Goal: Task Accomplishment & Management: Complete application form

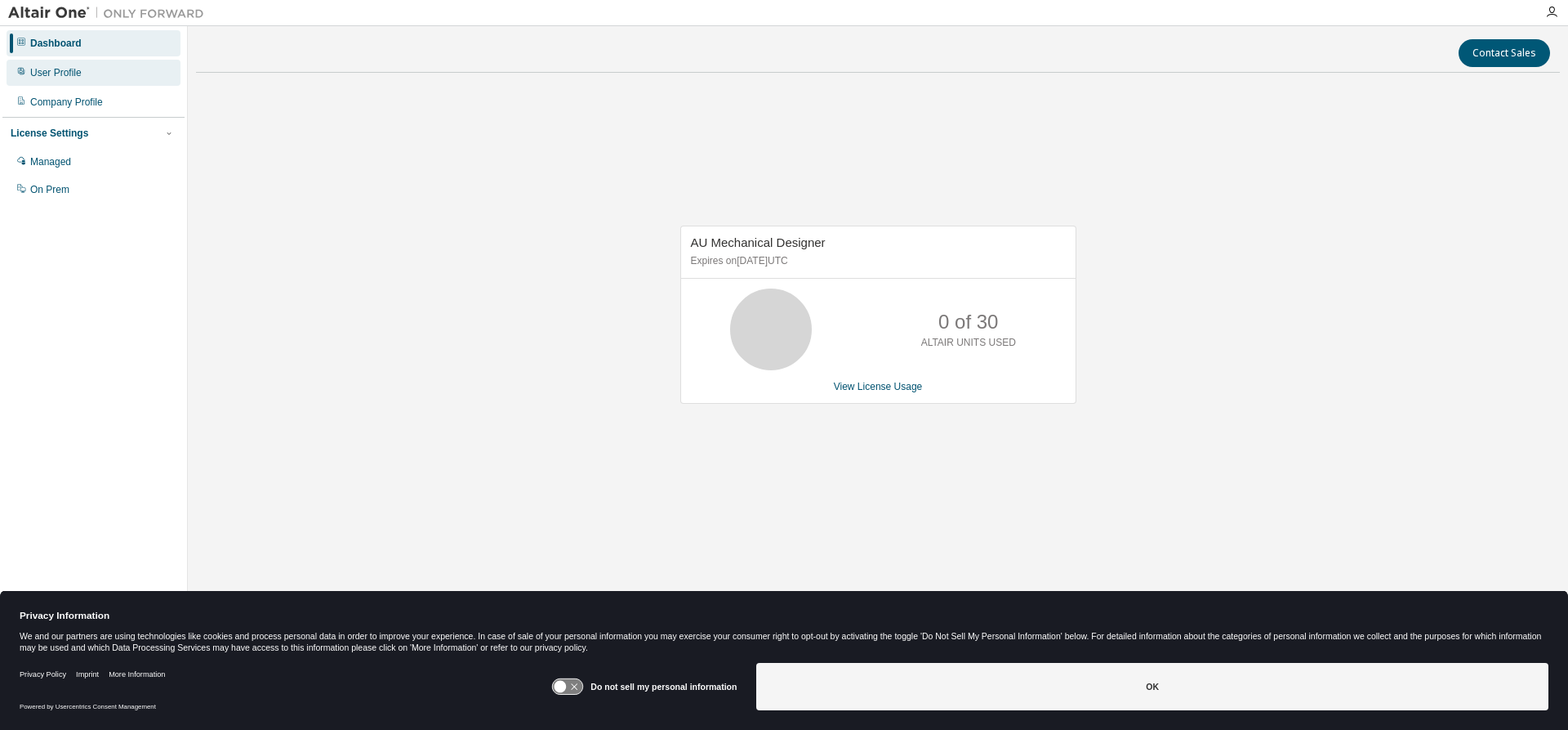
click at [81, 71] on div "User Profile" at bounding box center [93, 73] width 174 height 26
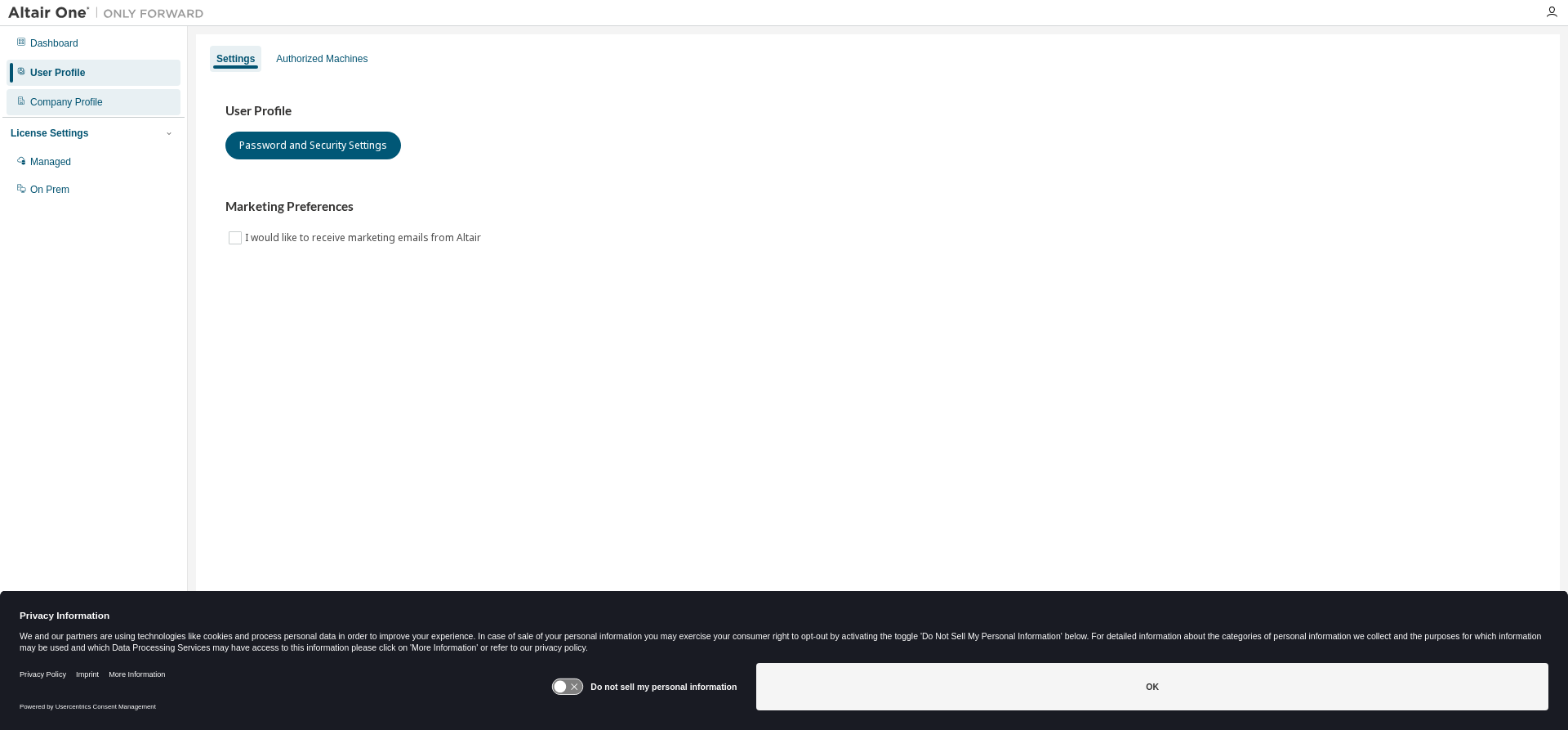
click at [86, 92] on div "Company Profile" at bounding box center [93, 102] width 174 height 26
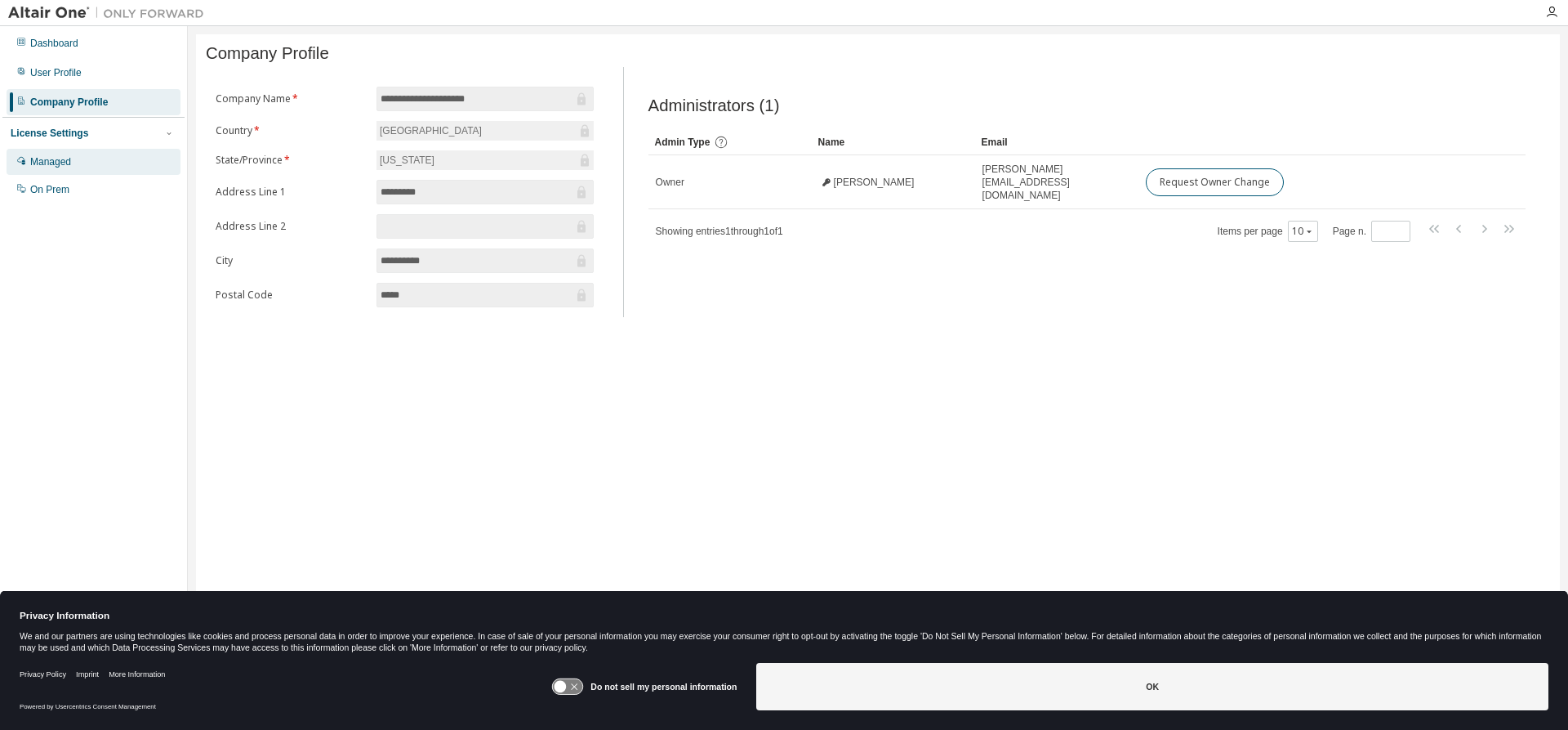
click at [92, 163] on div "Managed" at bounding box center [93, 162] width 174 height 26
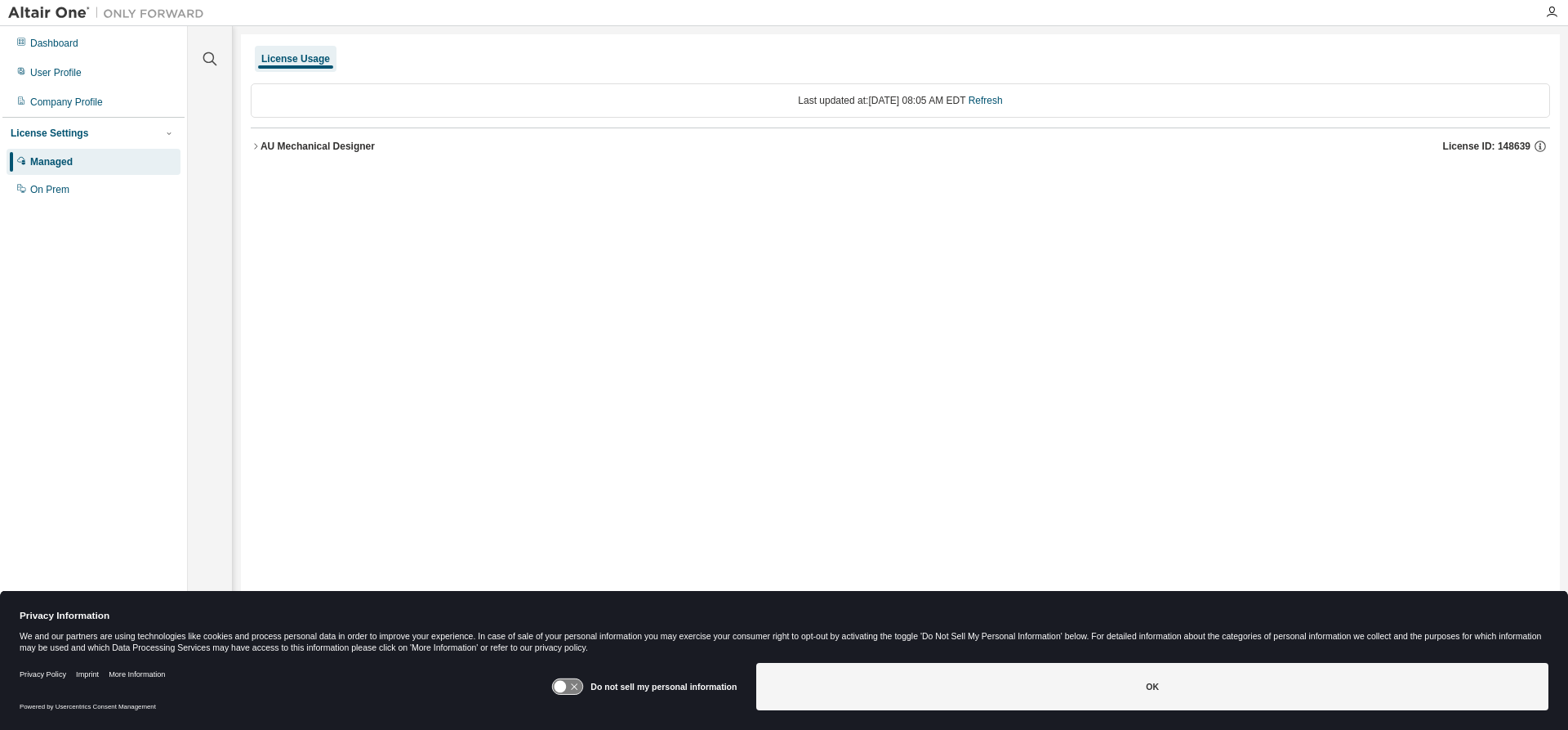
click at [239, 145] on div "Clear all Collapse on share string Yes No Only used licenses Yes No Only my usa…" at bounding box center [877, 354] width 1380 height 656
click at [255, 149] on icon "button" at bounding box center [256, 145] width 3 height 6
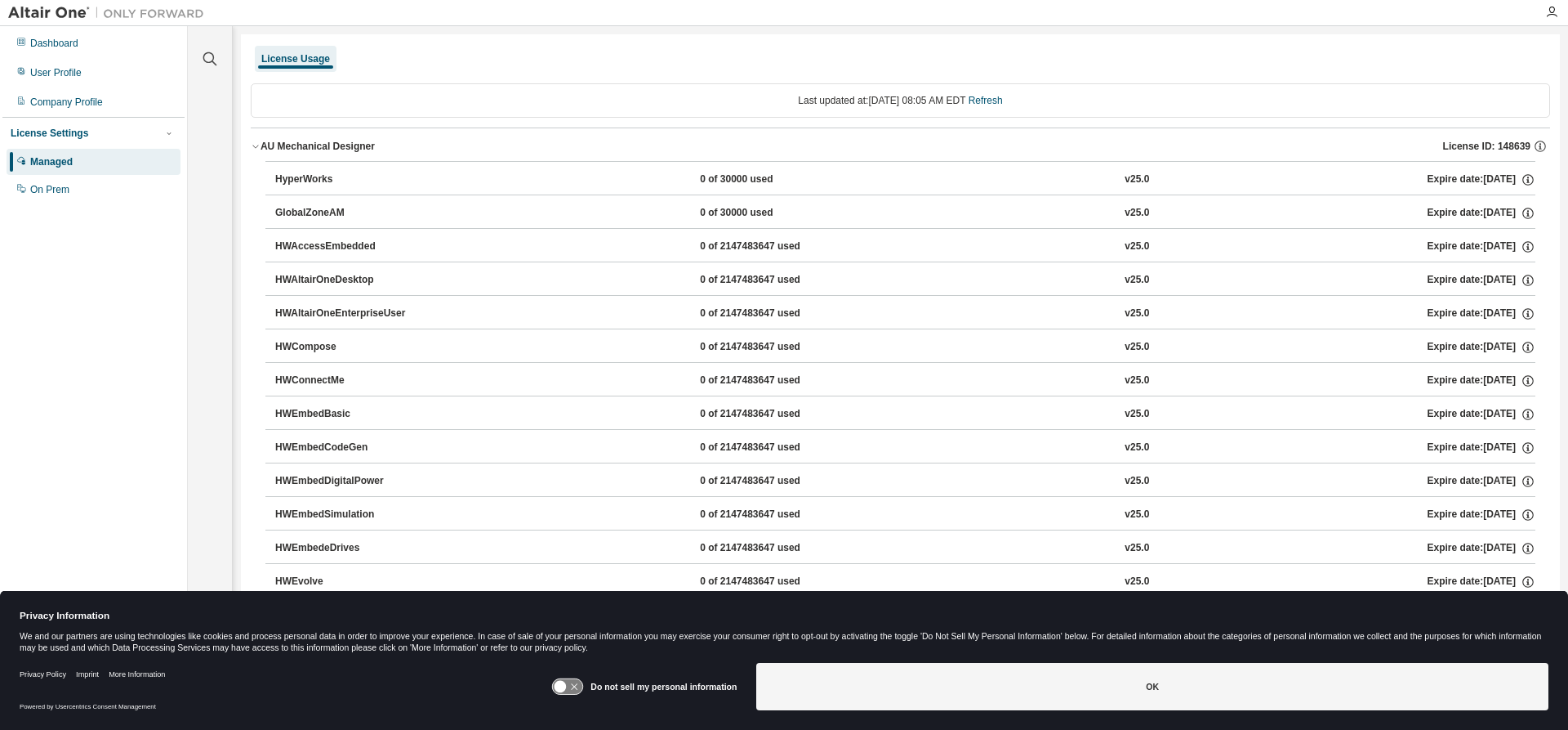
scroll to position [153, 0]
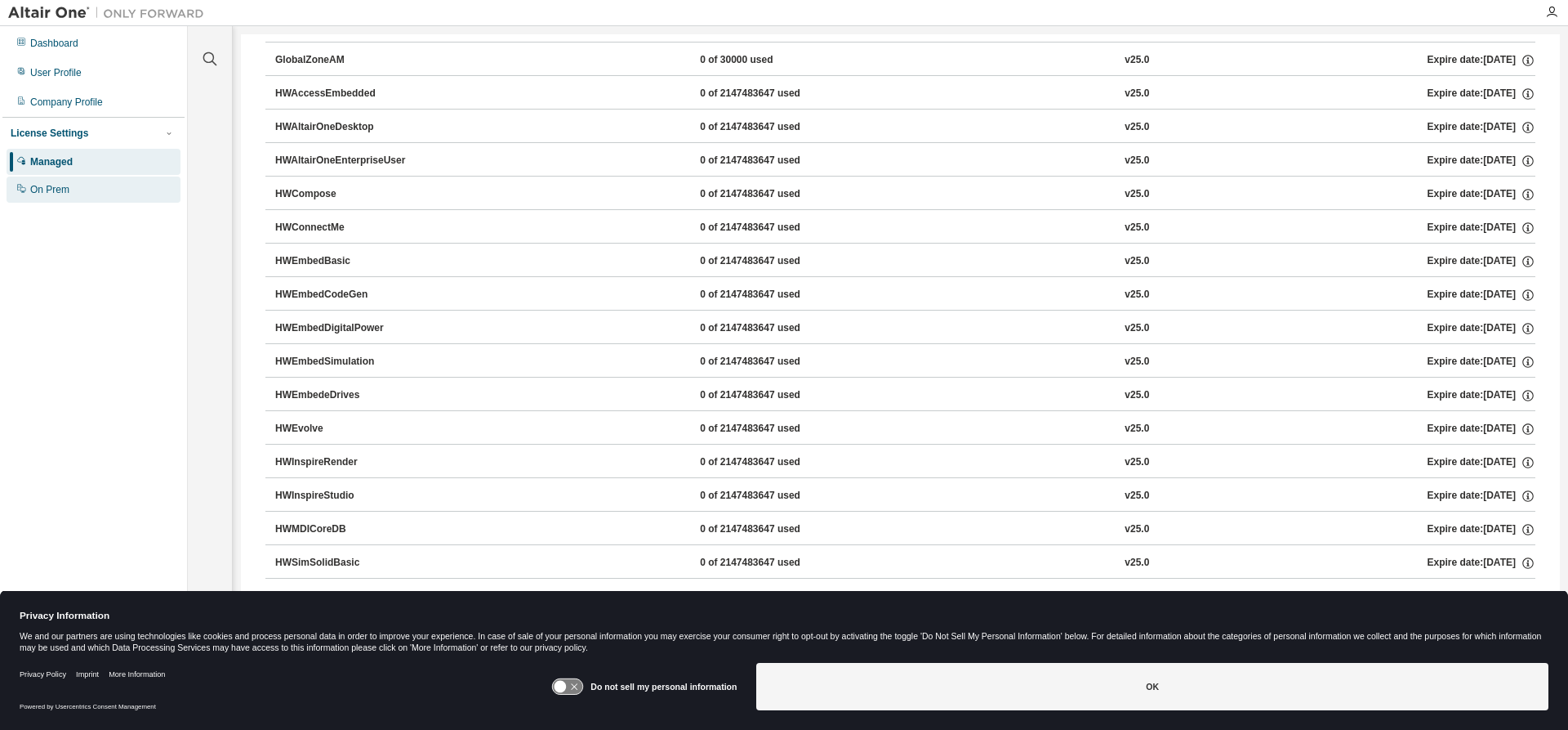
click at [85, 179] on div "On Prem" at bounding box center [93, 189] width 174 height 26
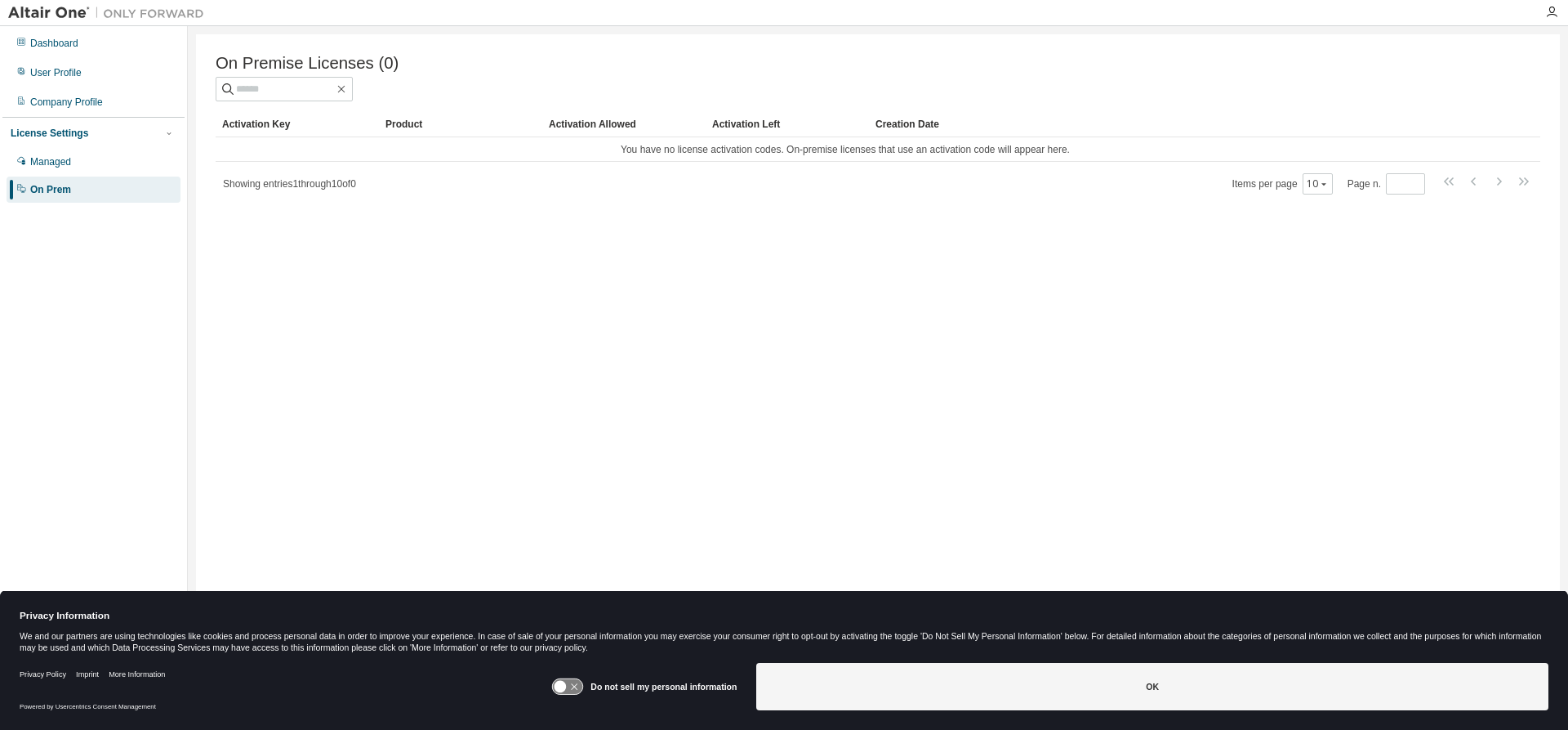
drag, startPoint x: 1541, startPoint y: 10, endPoint x: 1560, endPoint y: 11, distance: 19.0
click at [1543, 10] on div at bounding box center [1552, 12] width 33 height 13
click at [1560, 11] on div at bounding box center [1552, 12] width 33 height 13
click at [1555, 13] on icon "button" at bounding box center [1552, 12] width 13 height 13
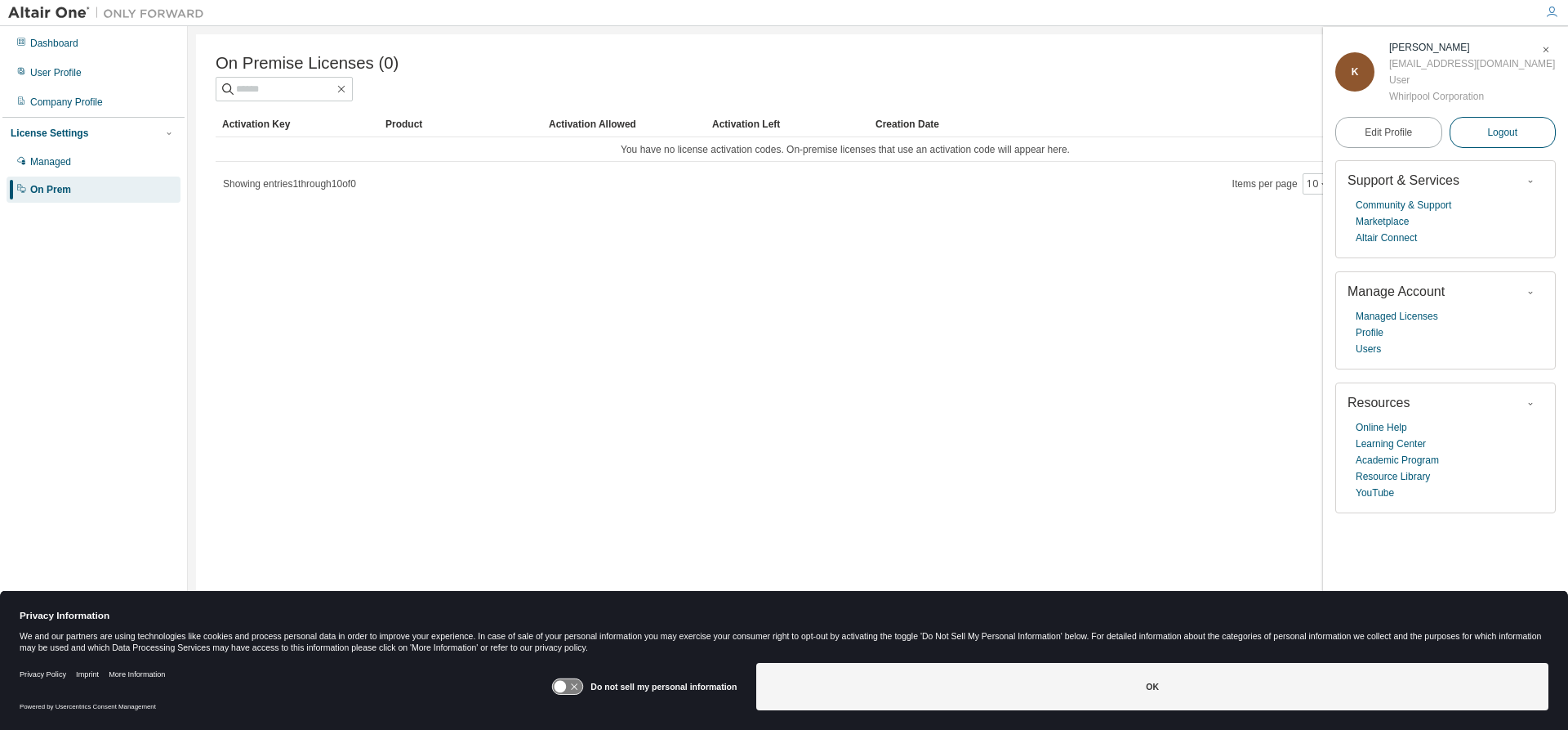
click at [1502, 132] on span "Logout" at bounding box center [1502, 132] width 30 height 16
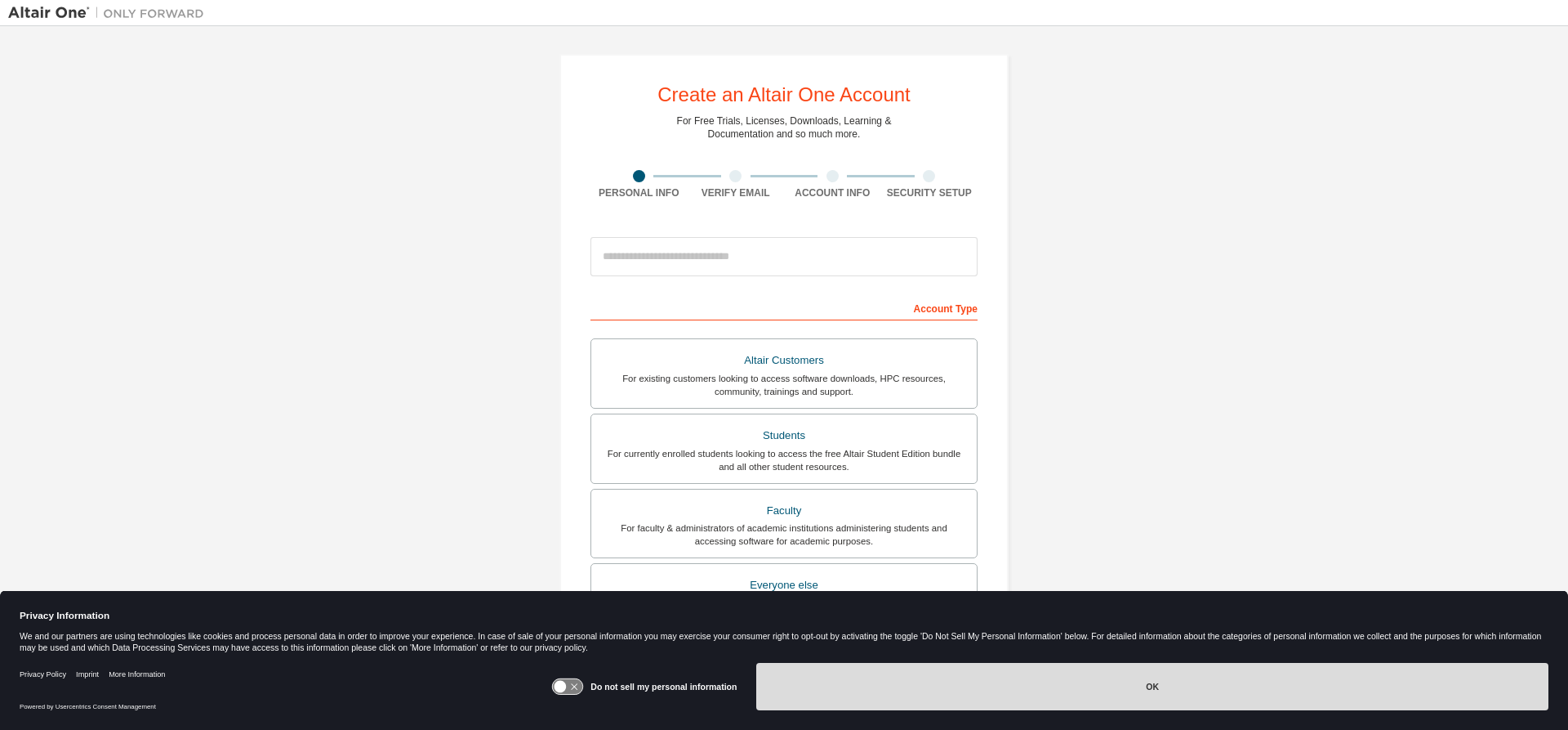
click at [1041, 678] on button "OK" at bounding box center [1152, 686] width 793 height 48
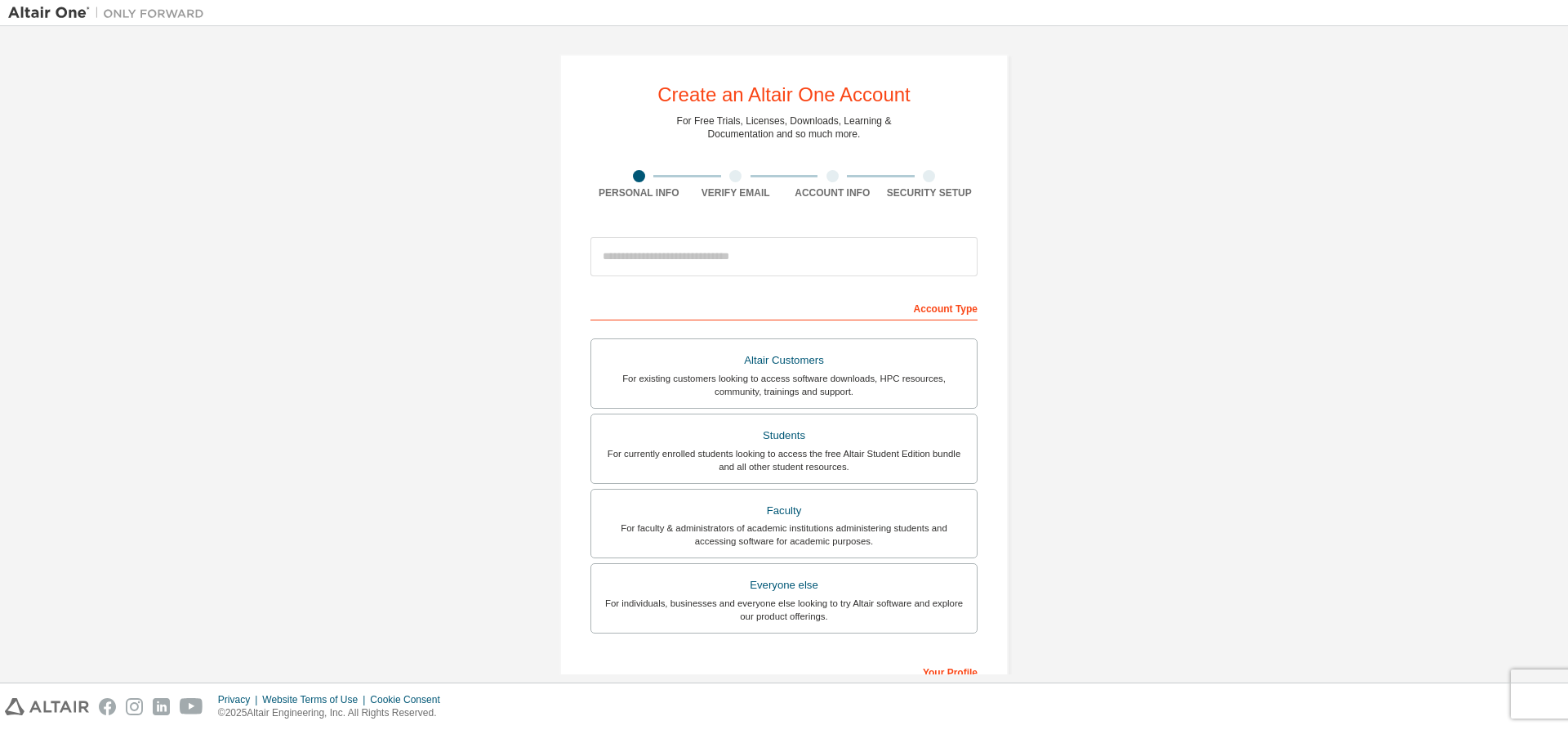
click at [1141, 349] on div "Create an Altair One Account For Free Trials, Licenses, Downloads, Learning & D…" at bounding box center [783, 467] width 1552 height 866
click at [824, 446] on div "Students" at bounding box center [783, 435] width 366 height 22
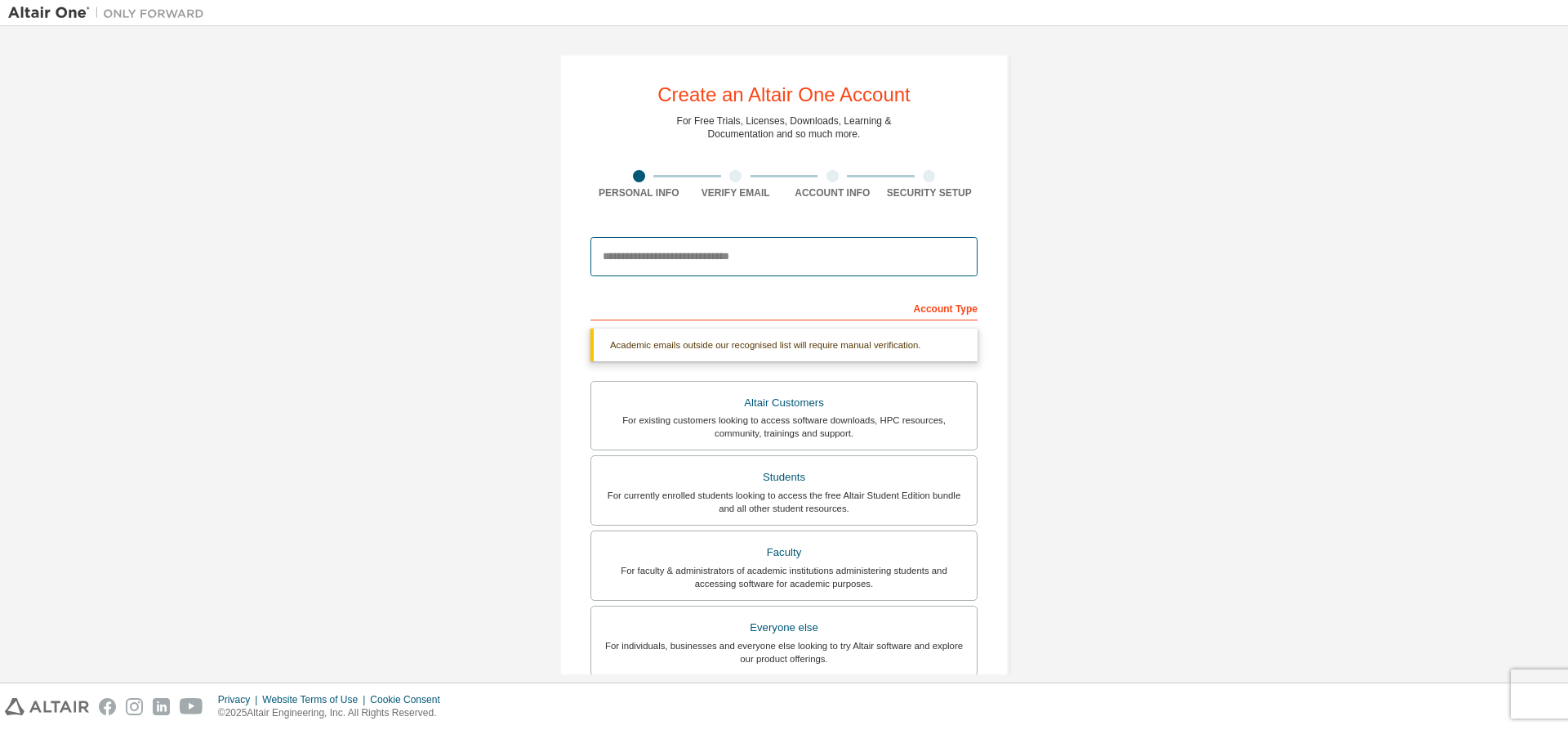
click at [704, 263] on input "email" at bounding box center [784, 256] width 387 height 39
click at [681, 254] on input "email" at bounding box center [784, 256] width 387 height 39
type input "*"
click at [815, 644] on div "For individuals, businesses and everyone else looking to try Altair software an…" at bounding box center [783, 652] width 366 height 26
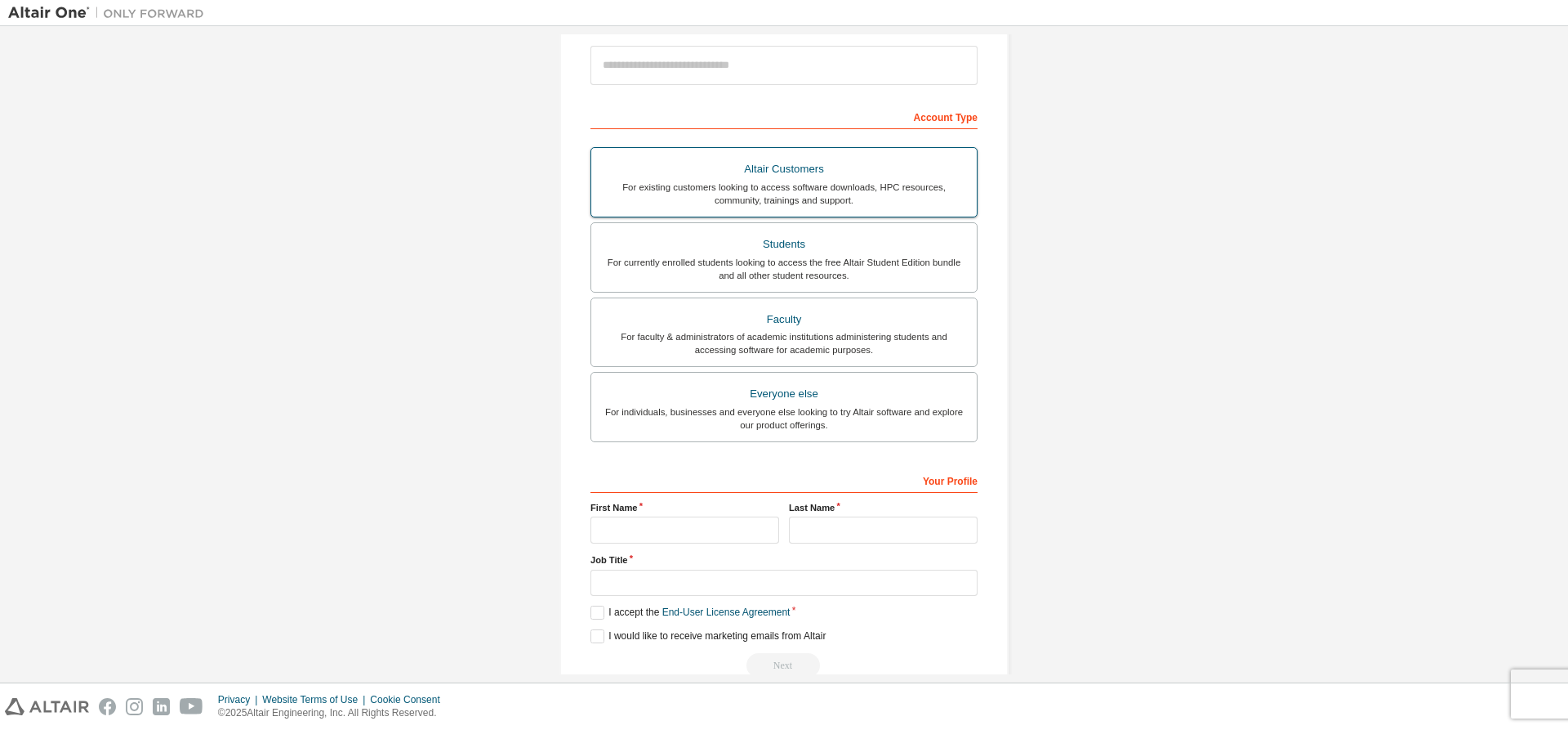
scroll to position [227, 0]
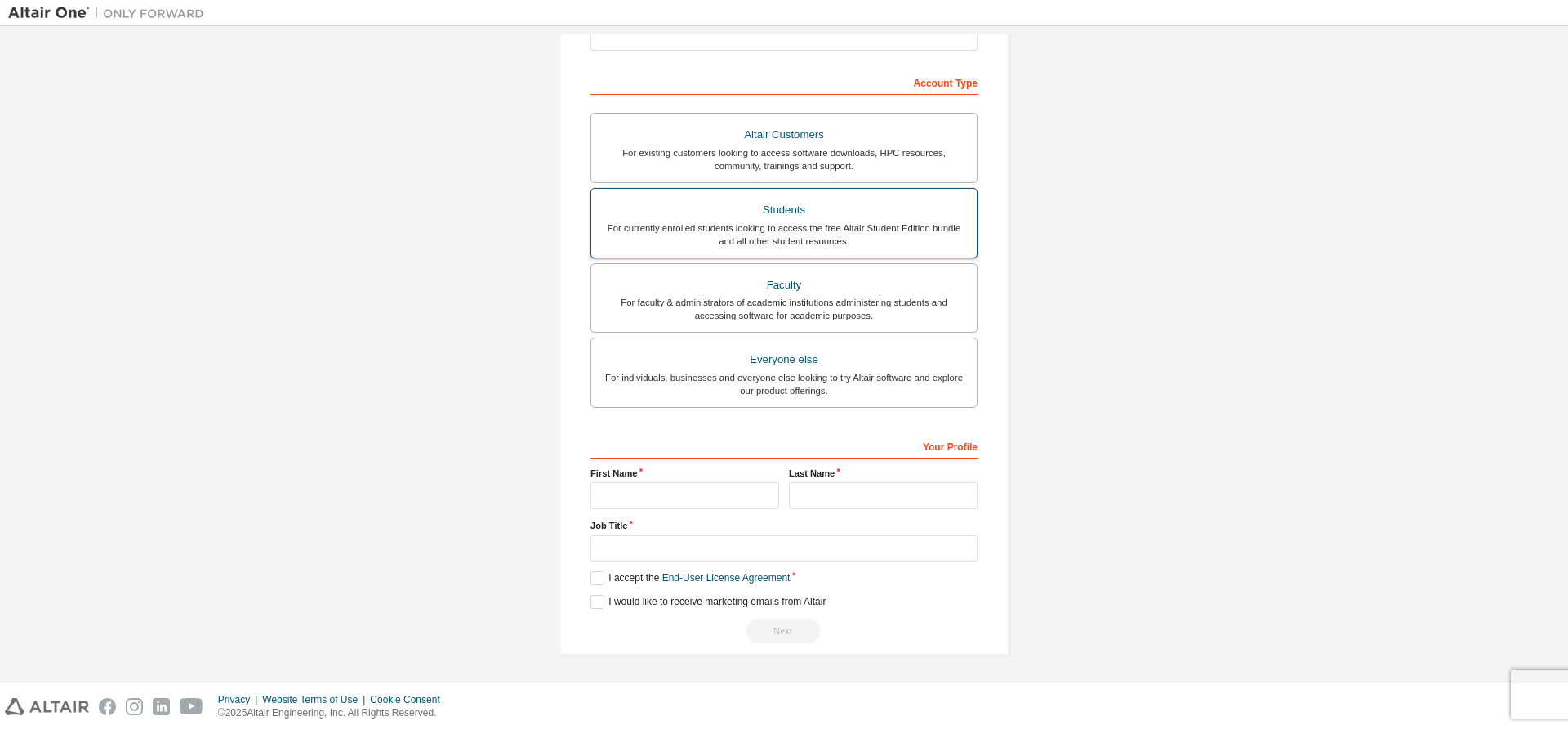
click at [777, 227] on div "For currently enrolled students looking to access the free Altair Student Editi…" at bounding box center [783, 234] width 366 height 26
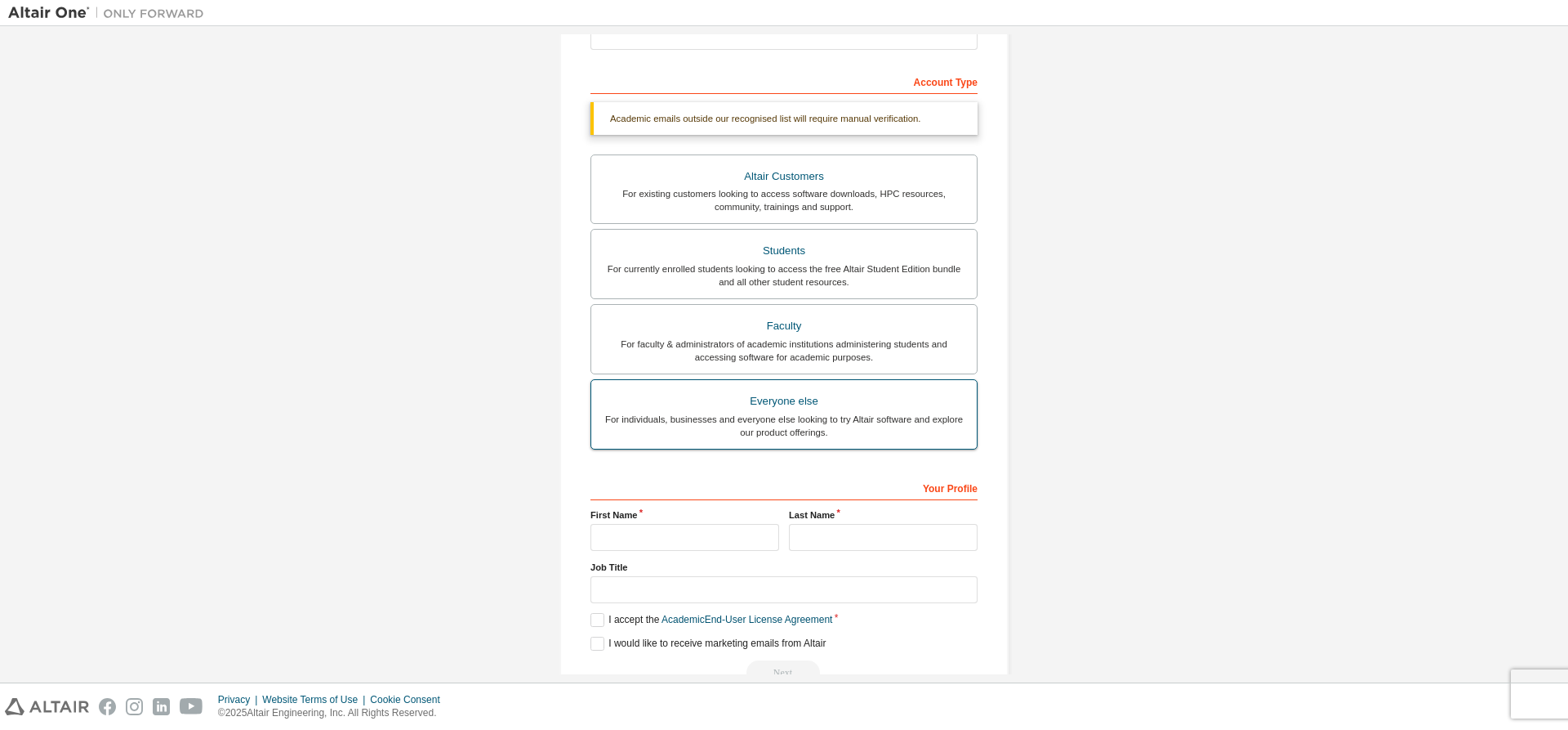
click at [799, 403] on div "Everyone else" at bounding box center [783, 401] width 366 height 22
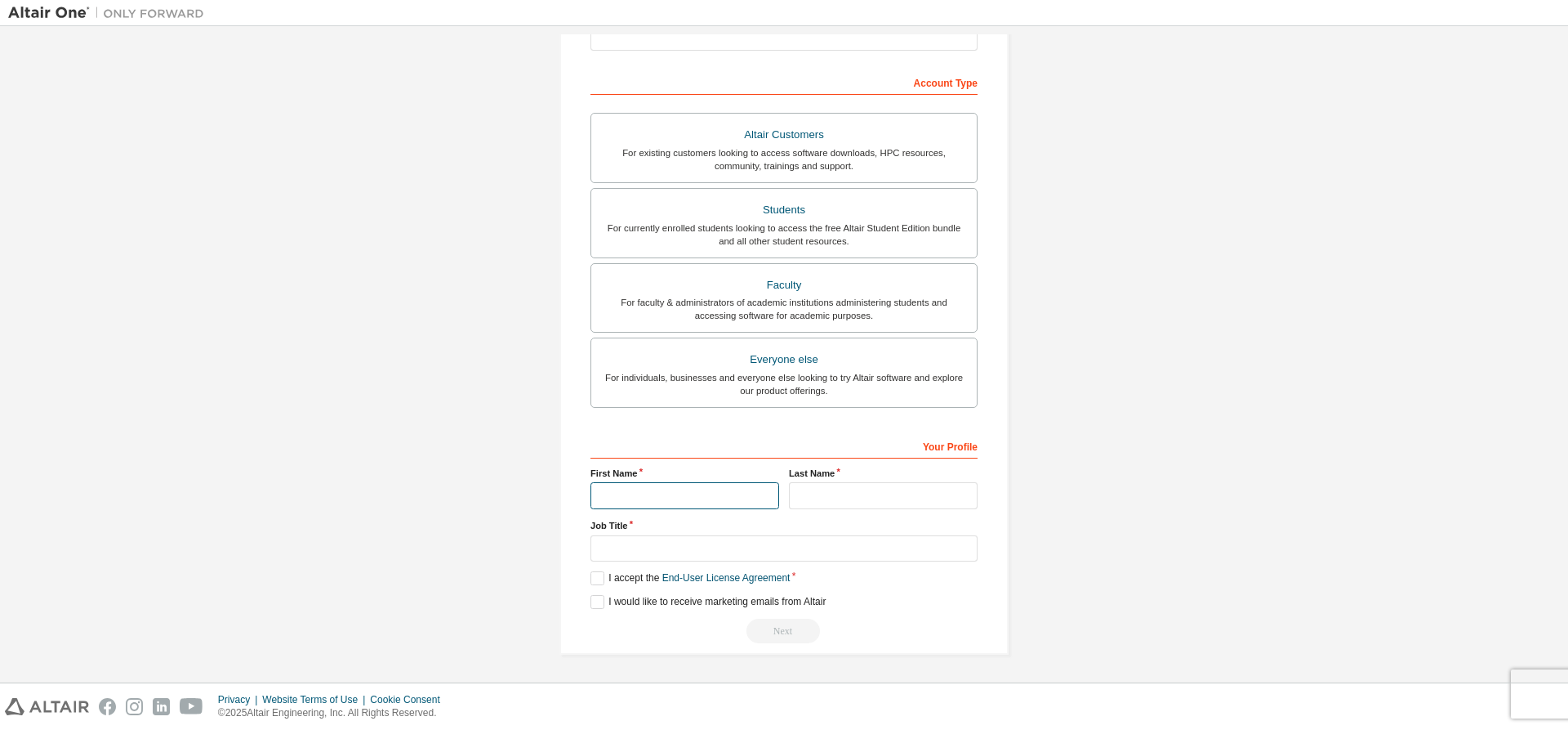
click at [692, 499] on input "text" at bounding box center [685, 495] width 188 height 27
type input "******"
type input "********"
click at [641, 574] on label "I accept the End-User License Agreement" at bounding box center [690, 578] width 200 height 14
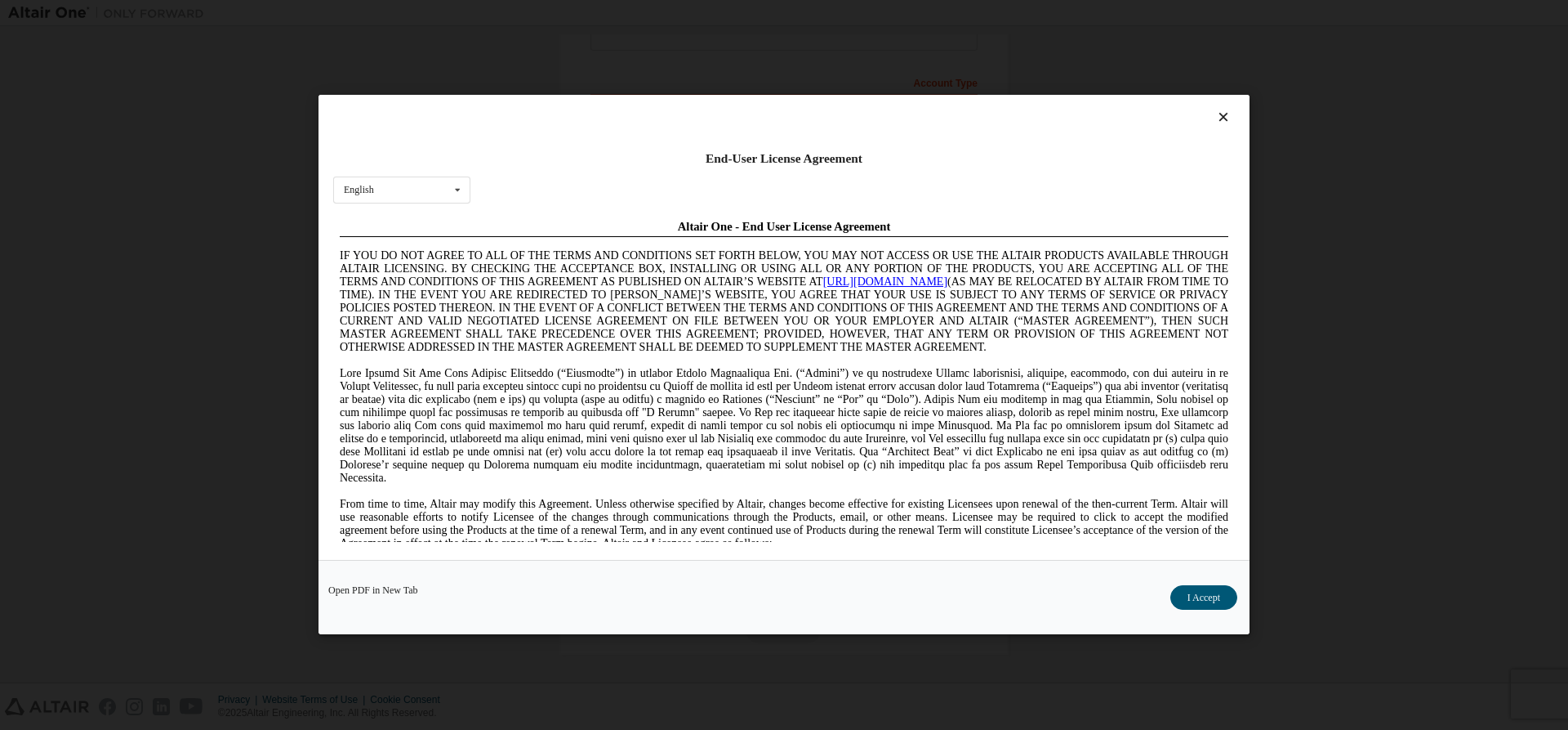
scroll to position [0, 0]
click at [1197, 600] on button "I Accept" at bounding box center [1203, 598] width 67 height 24
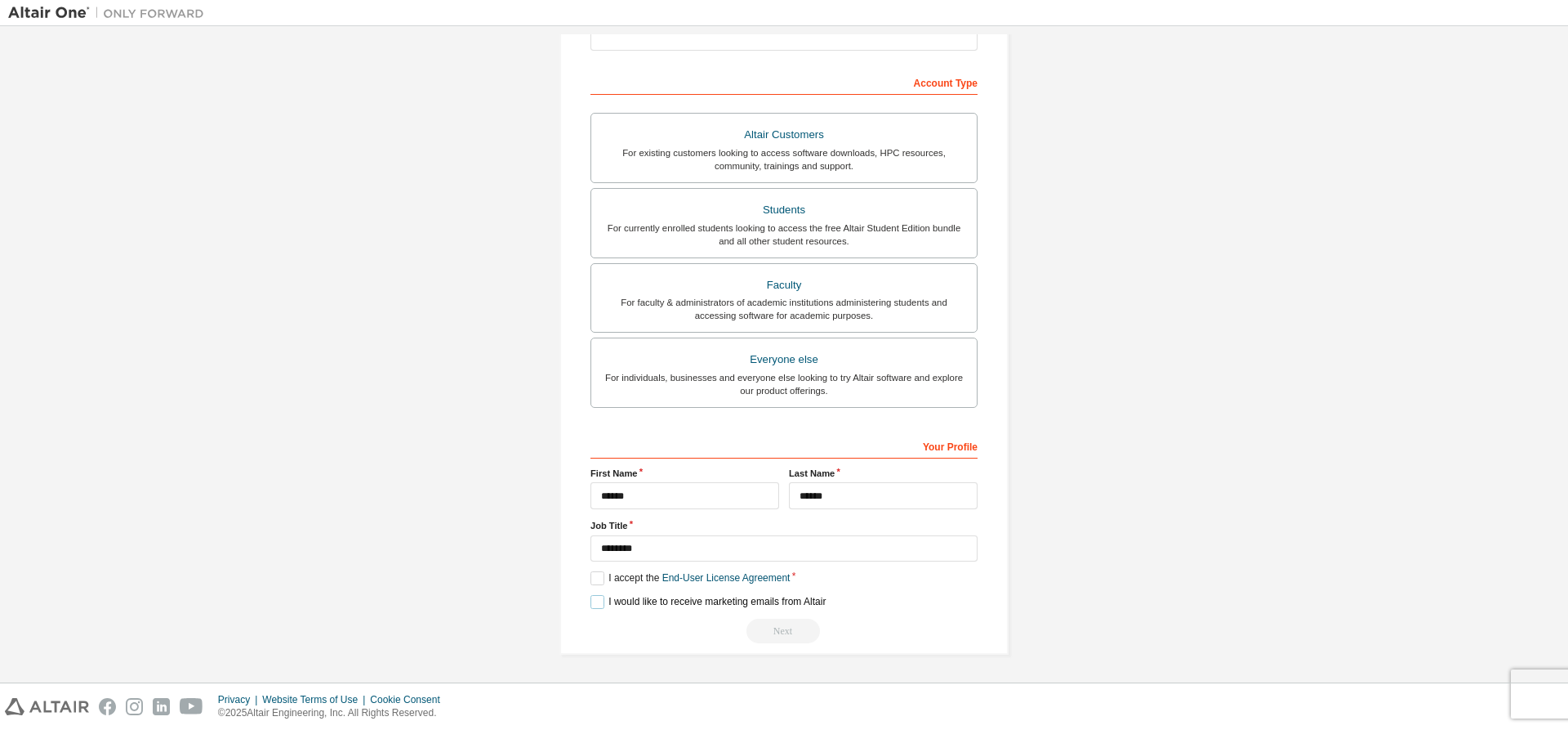
click at [622, 597] on label "I would like to receive marketing emails from Altair" at bounding box center [708, 602] width 235 height 14
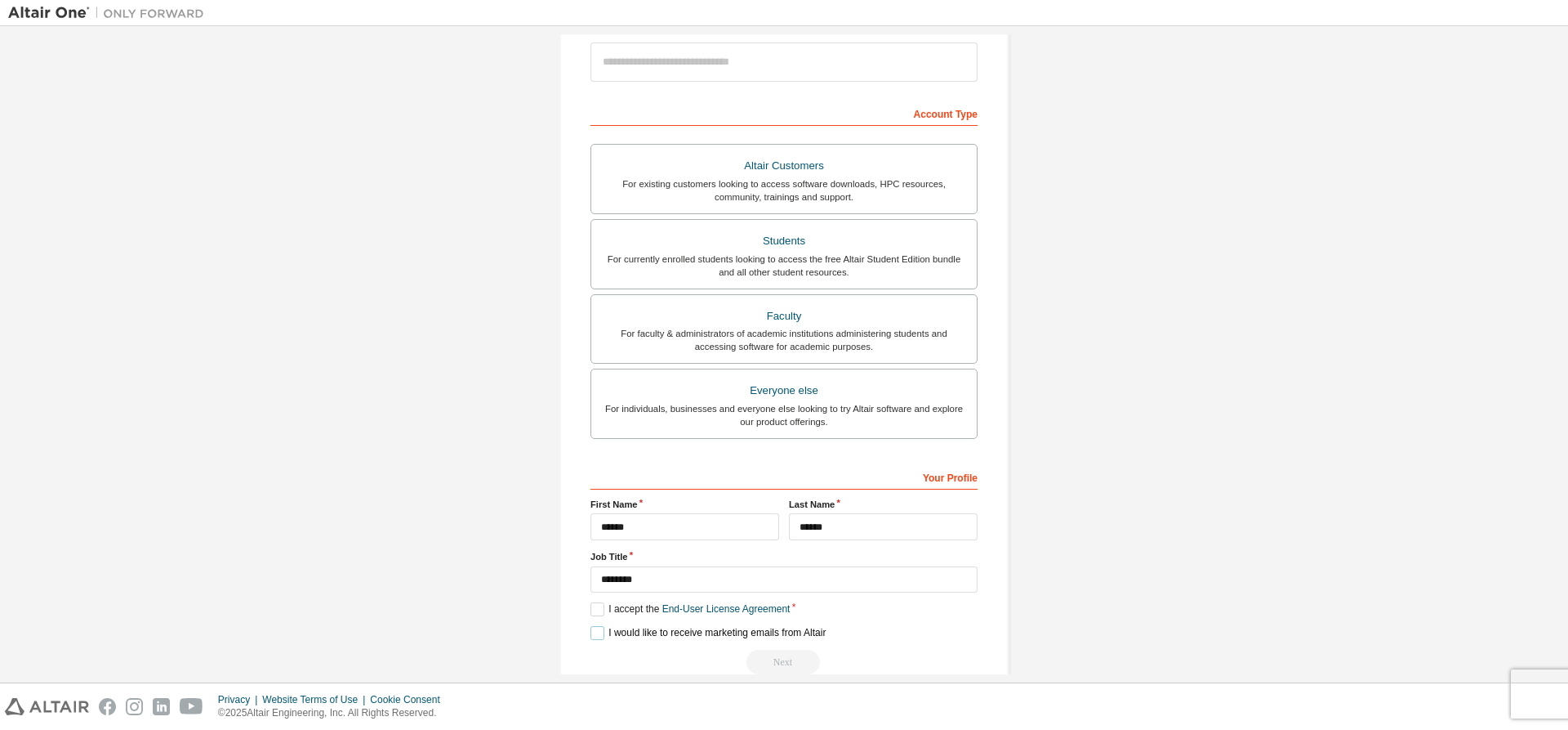
scroll to position [148, 0]
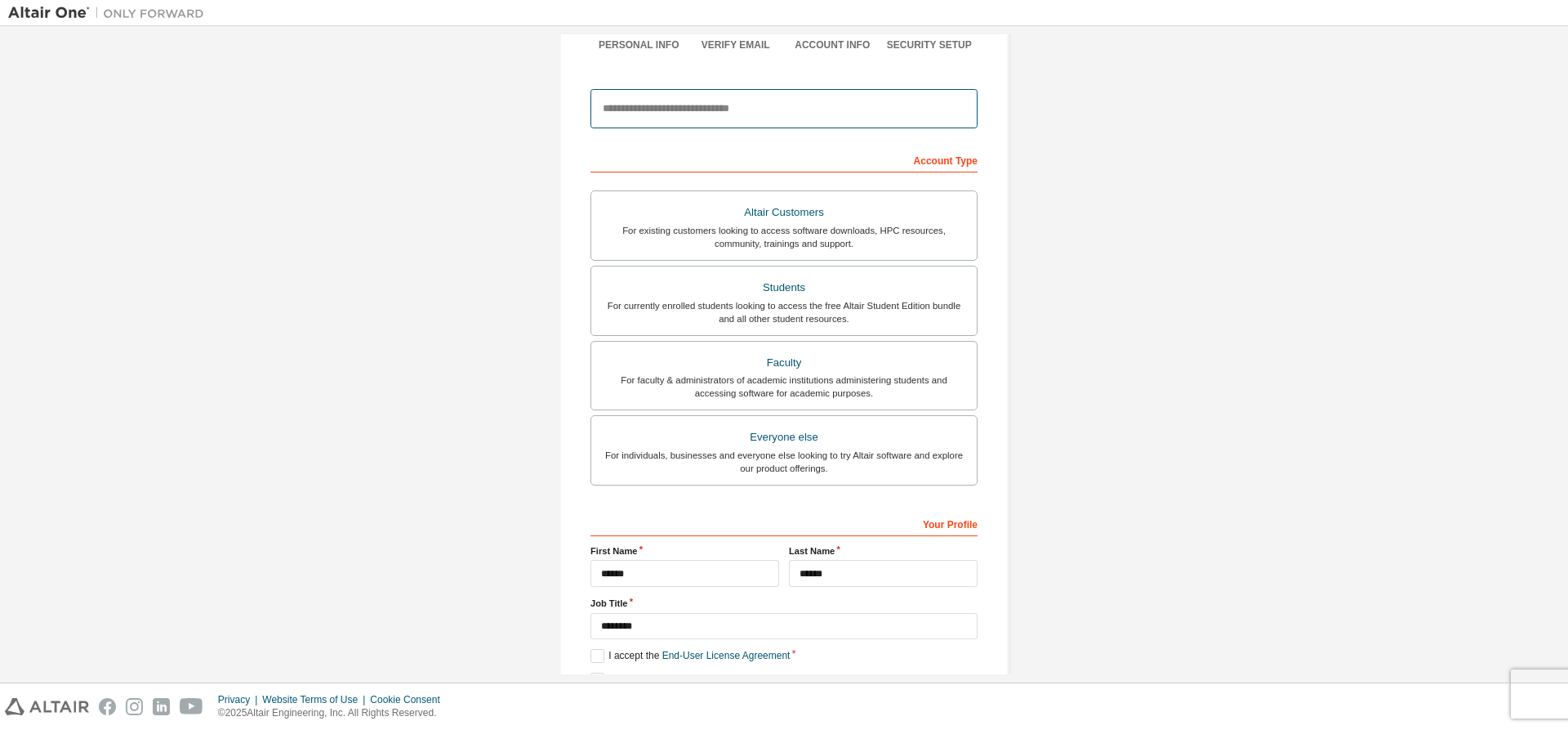
click at [684, 113] on input "email" at bounding box center [784, 108] width 387 height 39
type input "**********"
click at [1197, 296] on div "**********" at bounding box center [783, 319] width 1552 height 866
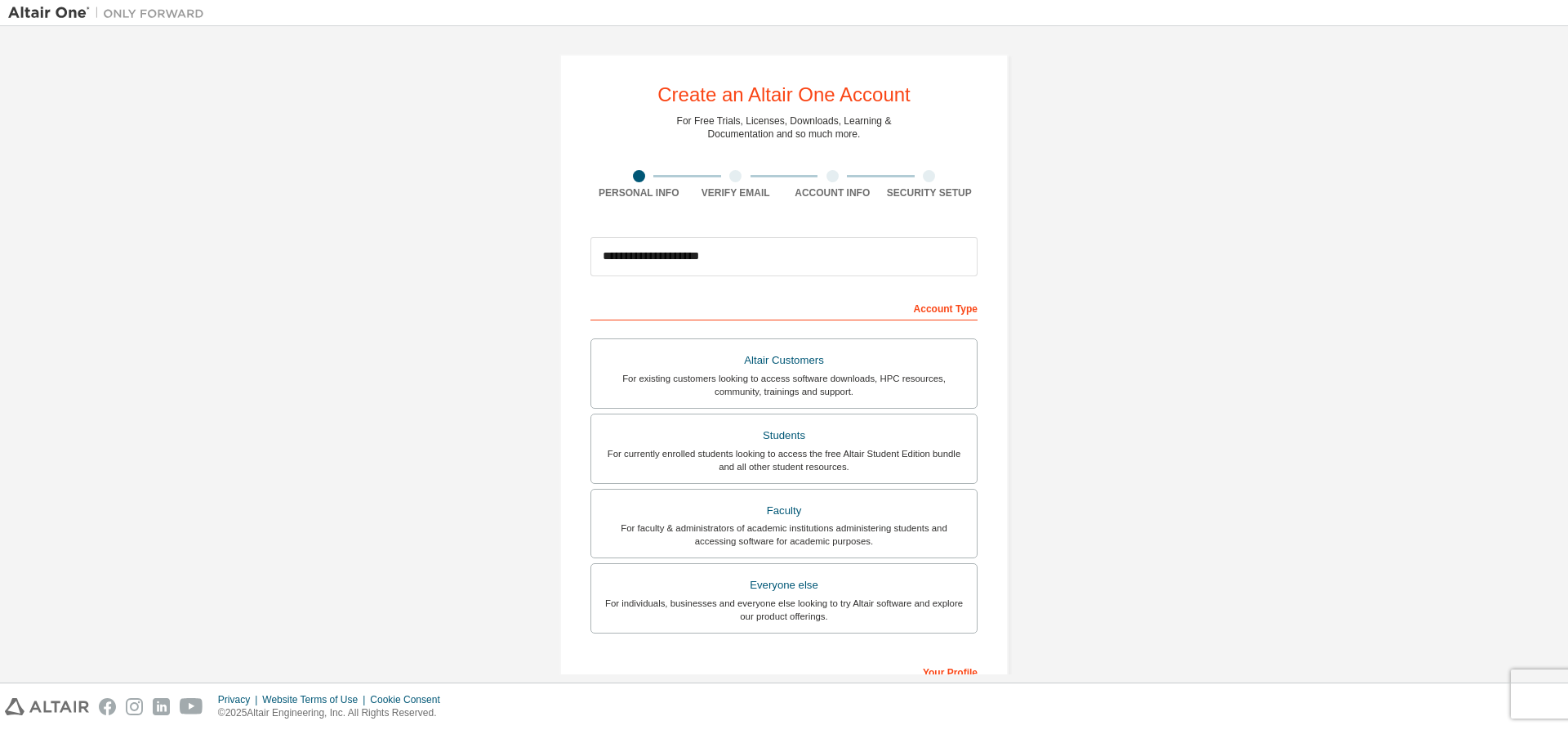
scroll to position [227, 0]
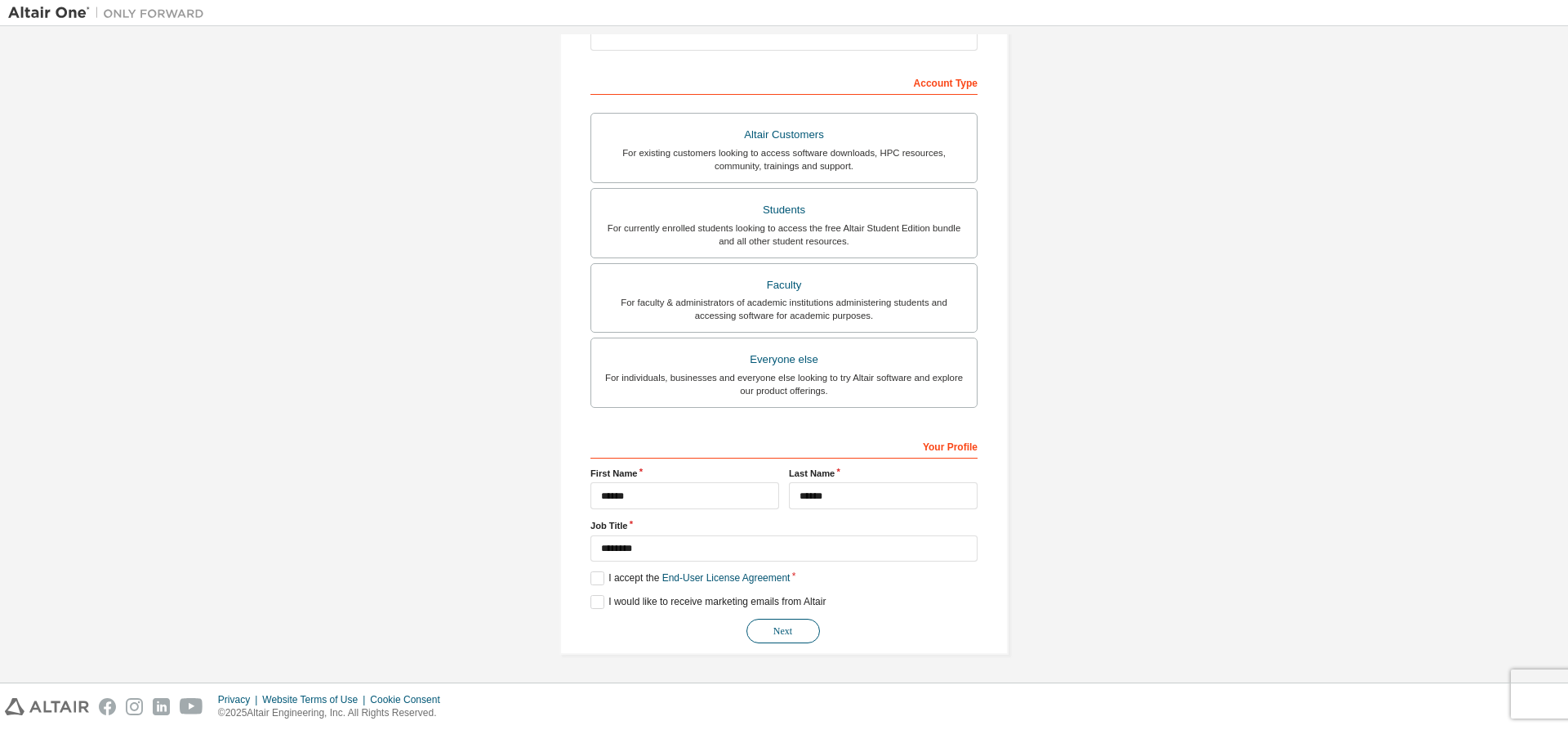
click at [792, 637] on button "Next" at bounding box center [783, 631] width 73 height 24
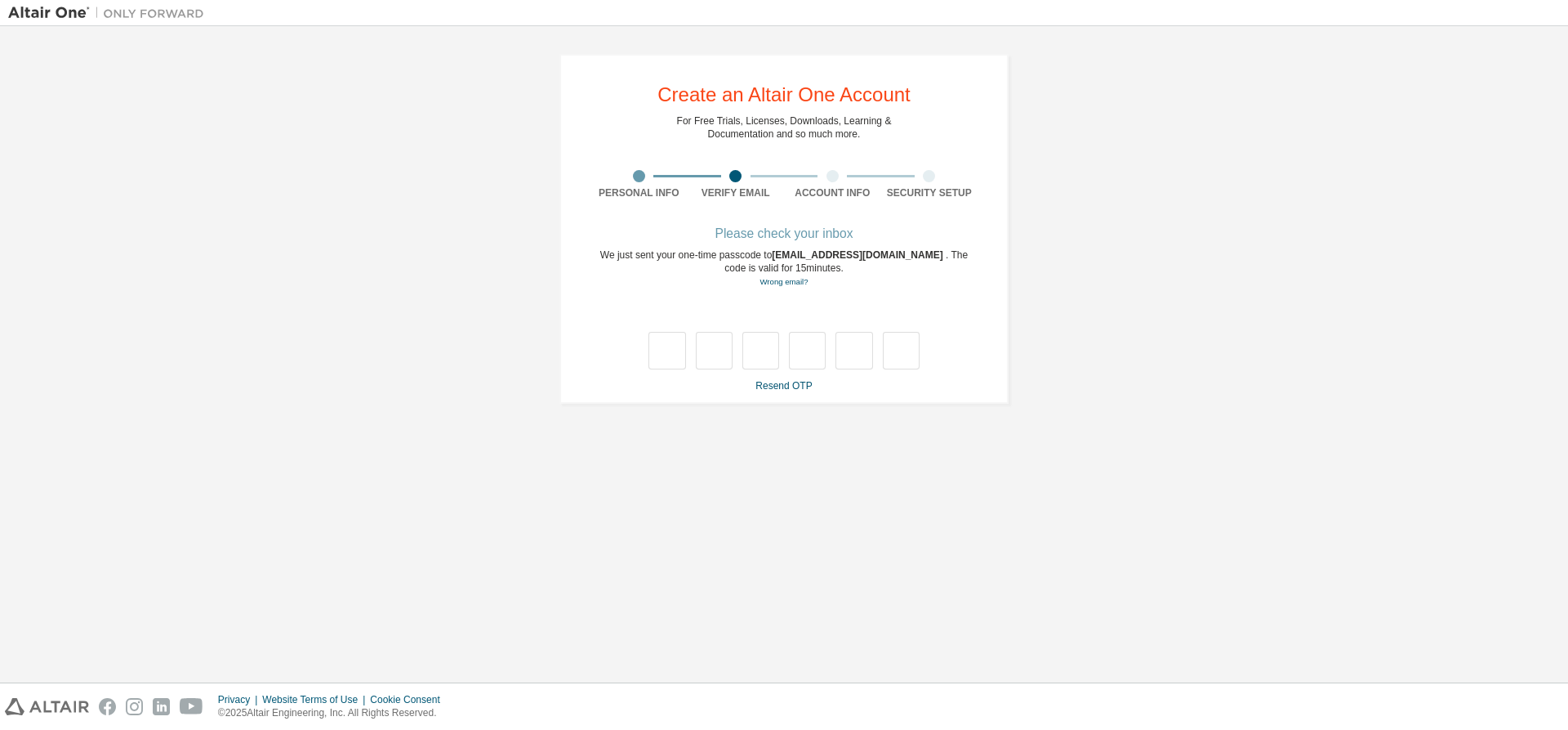
scroll to position [0, 0]
click at [665, 357] on input "text" at bounding box center [666, 350] width 37 height 37
type input "*"
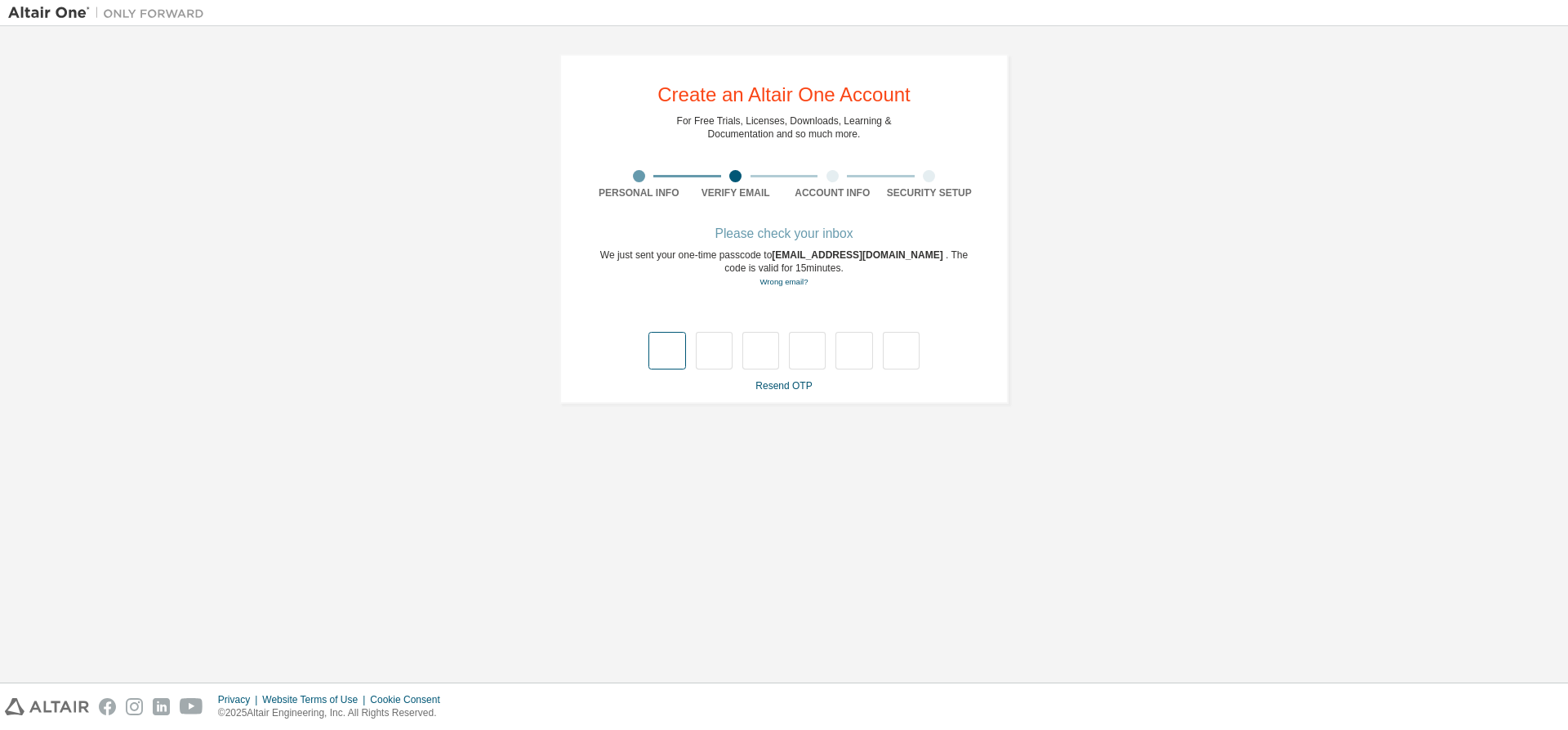
type input "*"
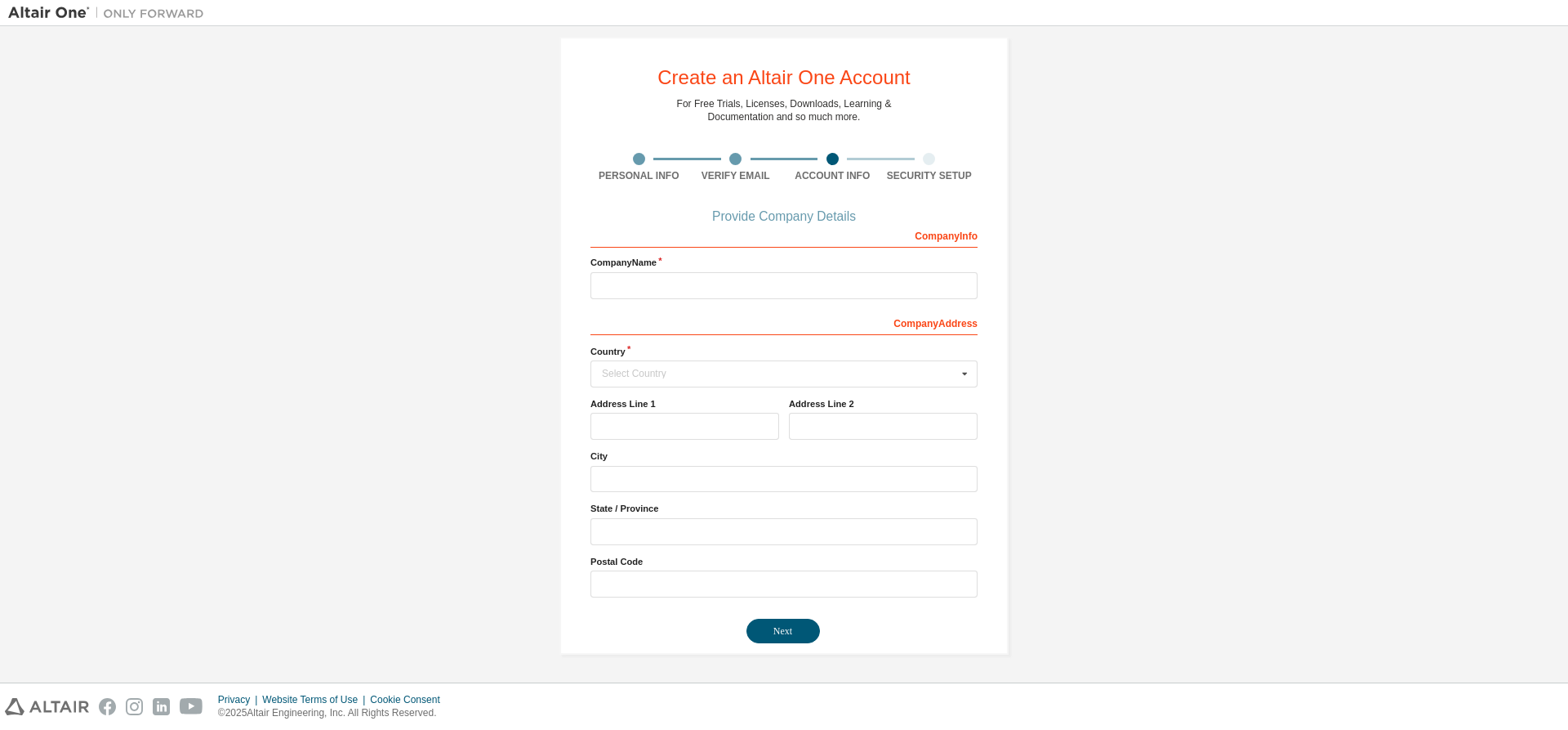
scroll to position [19, 0]
click at [723, 275] on input "text" at bounding box center [784, 285] width 387 height 27
click at [715, 365] on input "text" at bounding box center [785, 374] width 386 height 25
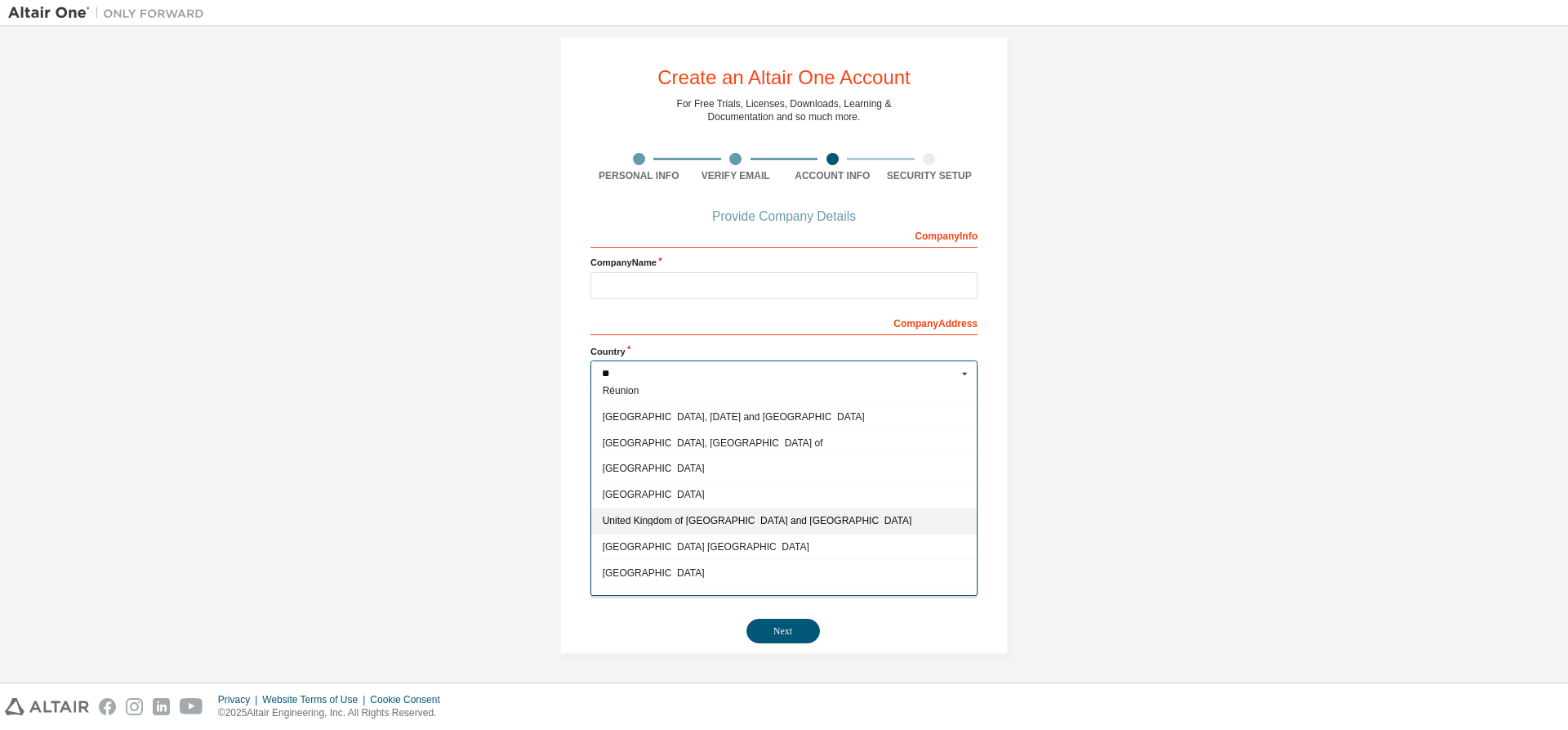
scroll to position [104, 0]
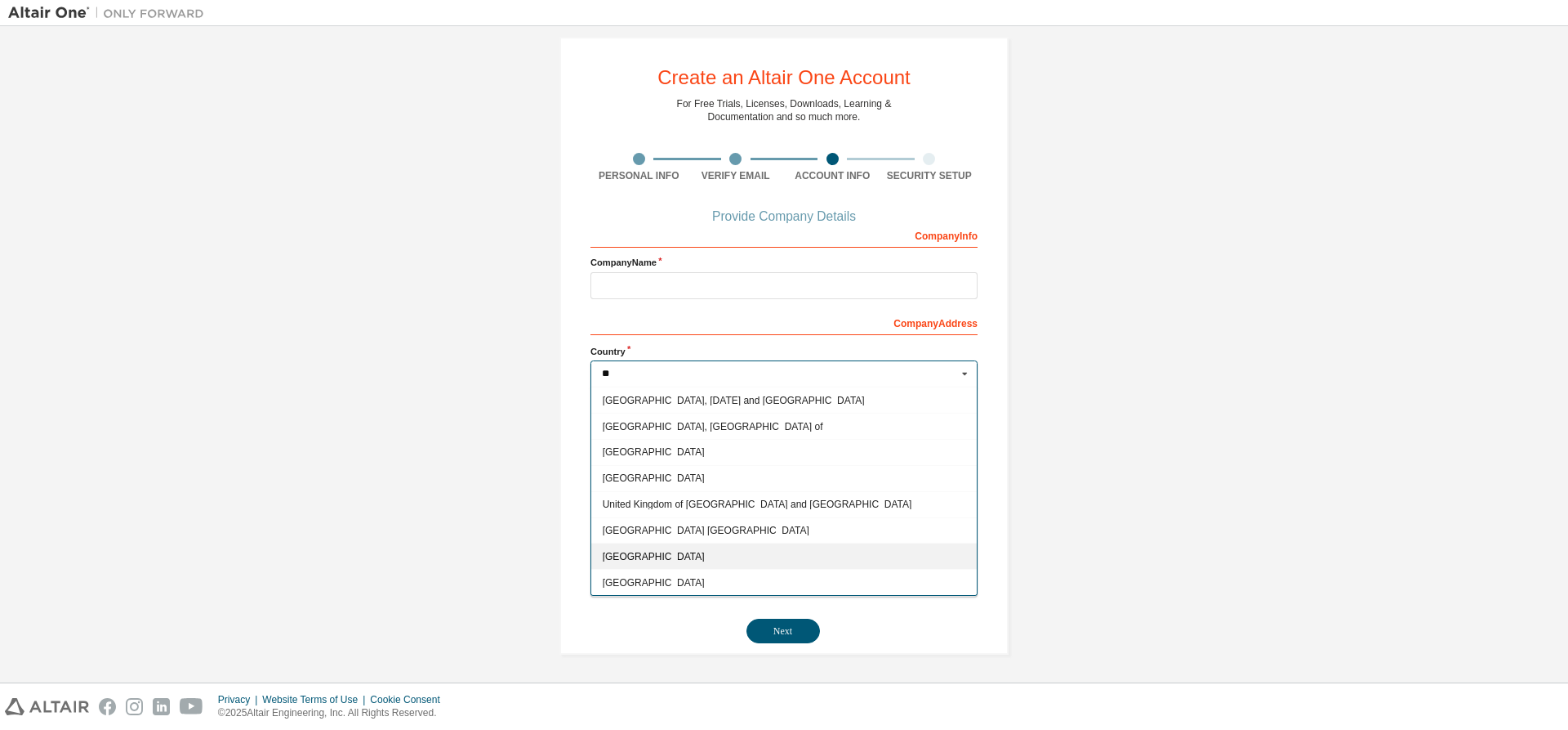
type input "**"
click at [720, 547] on div "[GEOGRAPHIC_DATA]" at bounding box center [784, 555] width 386 height 26
type input "***"
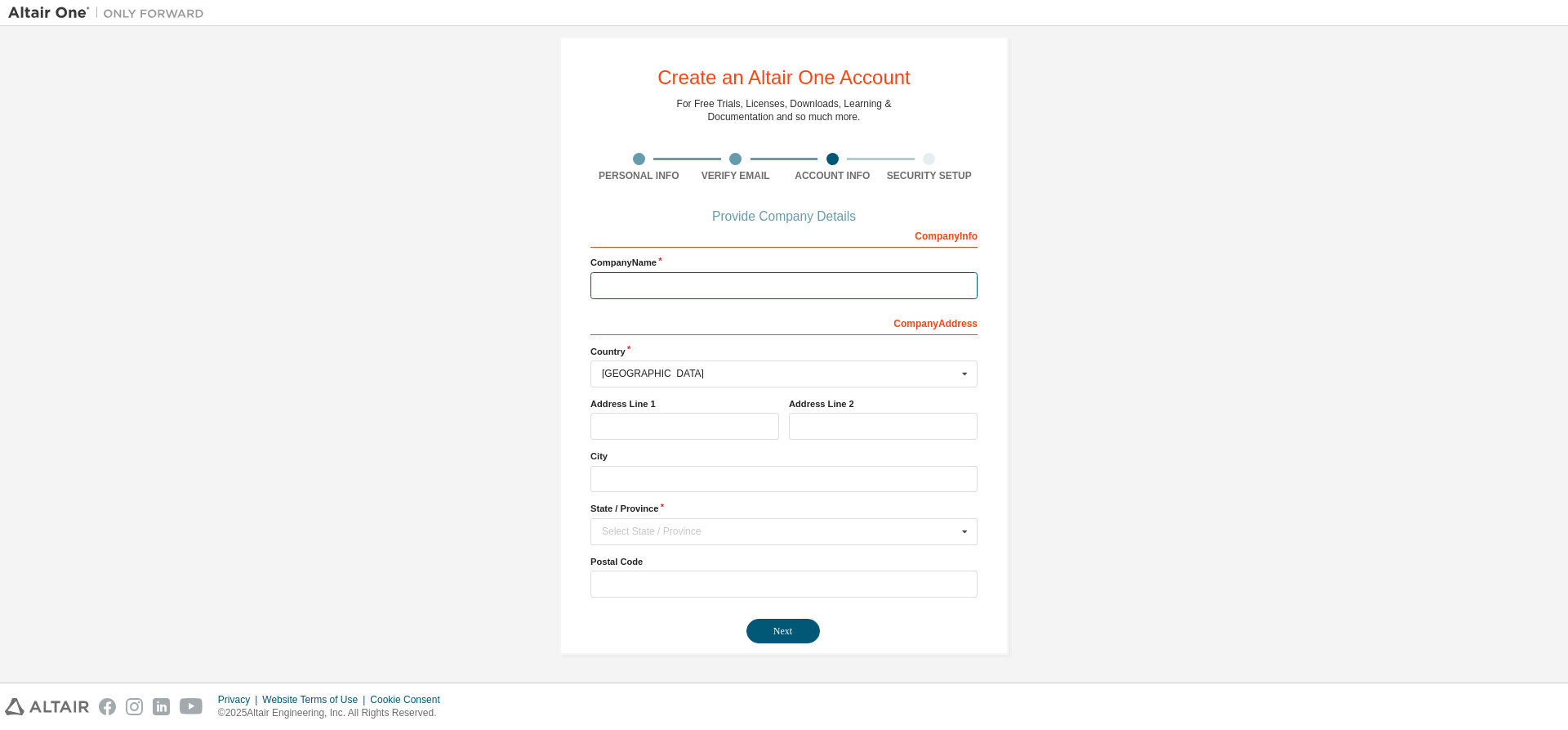
click at [686, 284] on input "text" at bounding box center [784, 285] width 387 height 27
type input "********"
click at [781, 626] on button "Next" at bounding box center [783, 631] width 73 height 24
drag, startPoint x: 761, startPoint y: 515, endPoint x: 757, endPoint y: 531, distance: 16.5
click at [761, 516] on div "State / Province Select State / Province Alabama Alaska Arizona Arkansas Califo…" at bounding box center [784, 522] width 387 height 42
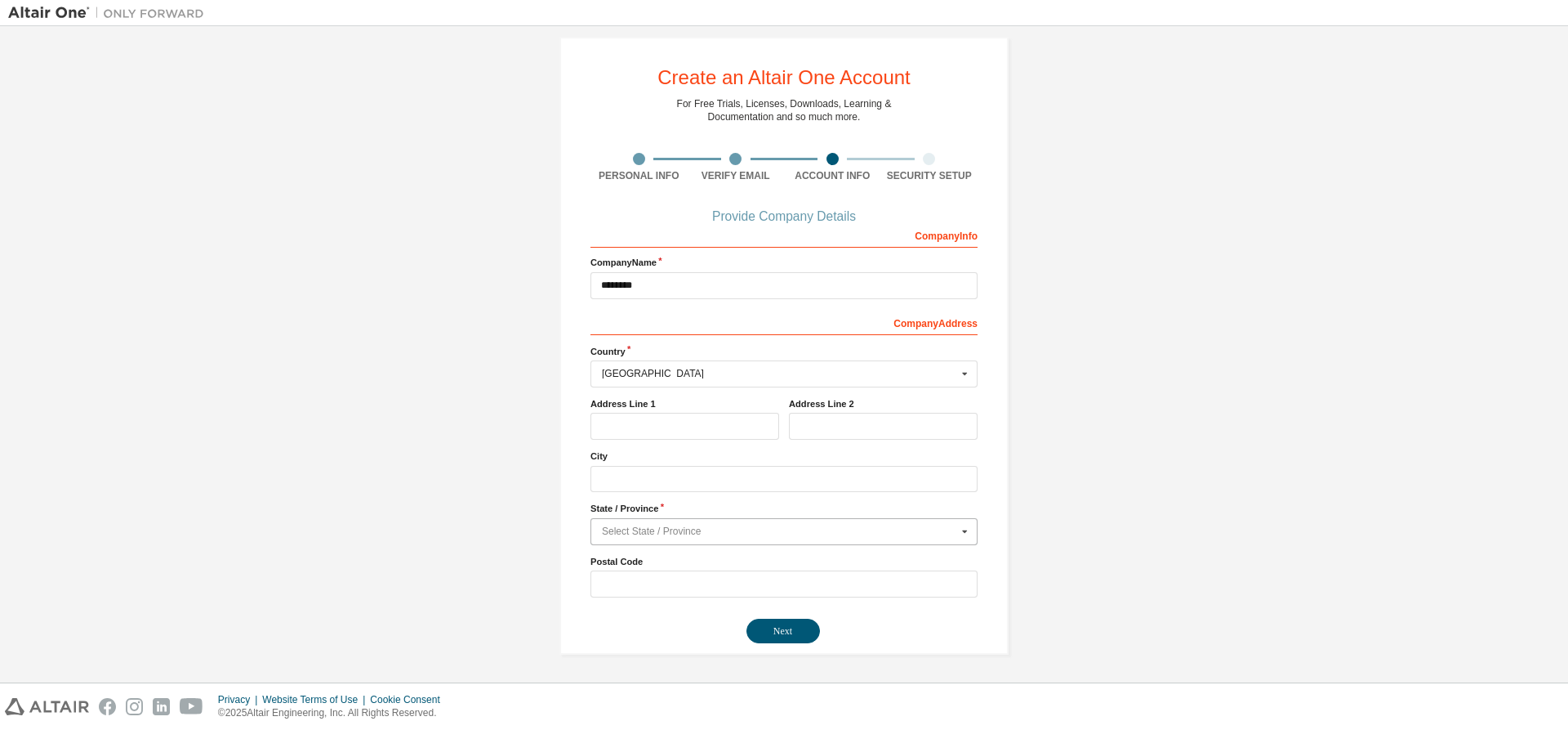
click at [752, 536] on input "text" at bounding box center [785, 531] width 386 height 25
type input "***"
click at [735, 502] on span "[US_STATE]" at bounding box center [784, 505] width 363 height 10
type input "**"
click at [786, 624] on button "Next" at bounding box center [783, 631] width 73 height 24
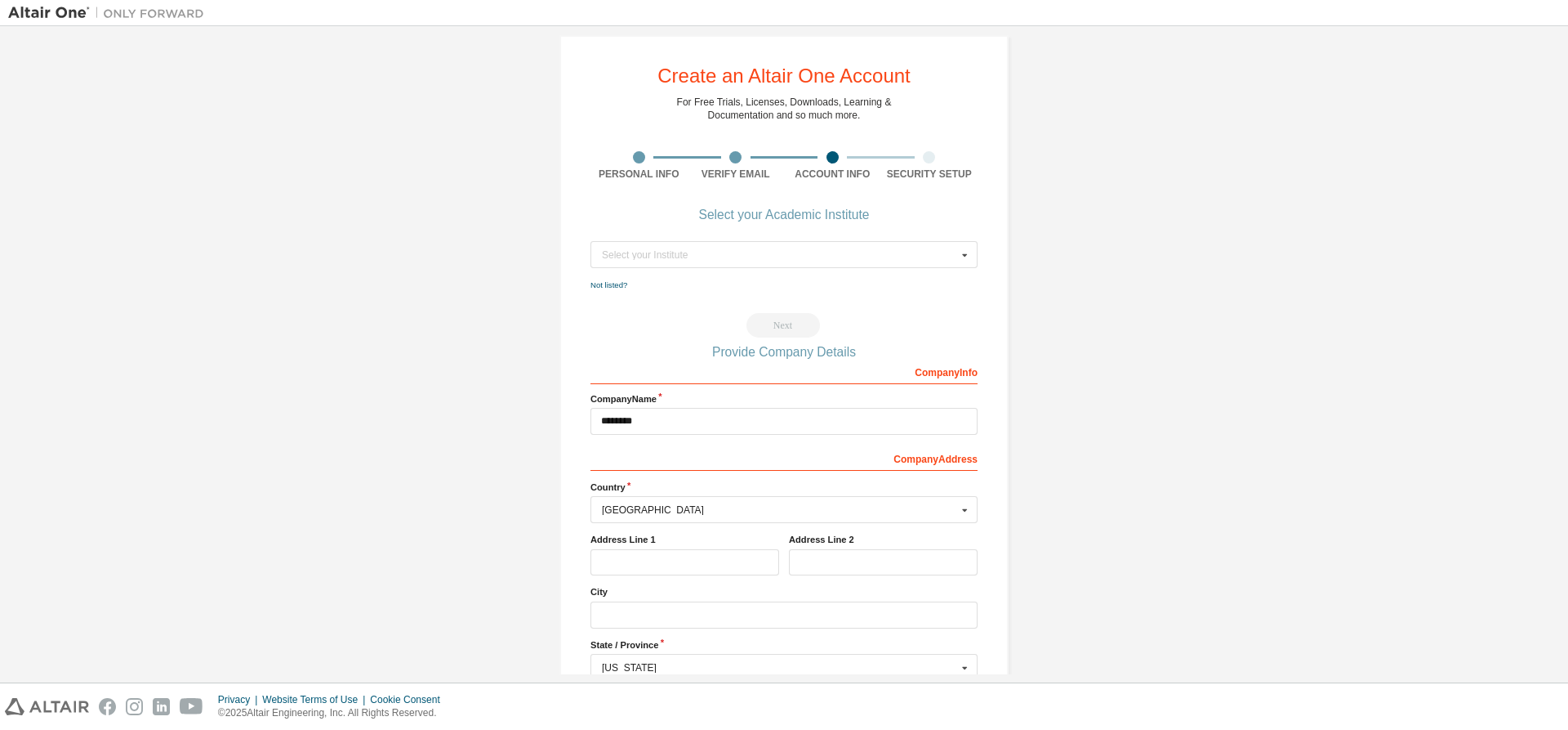
scroll to position [0, 0]
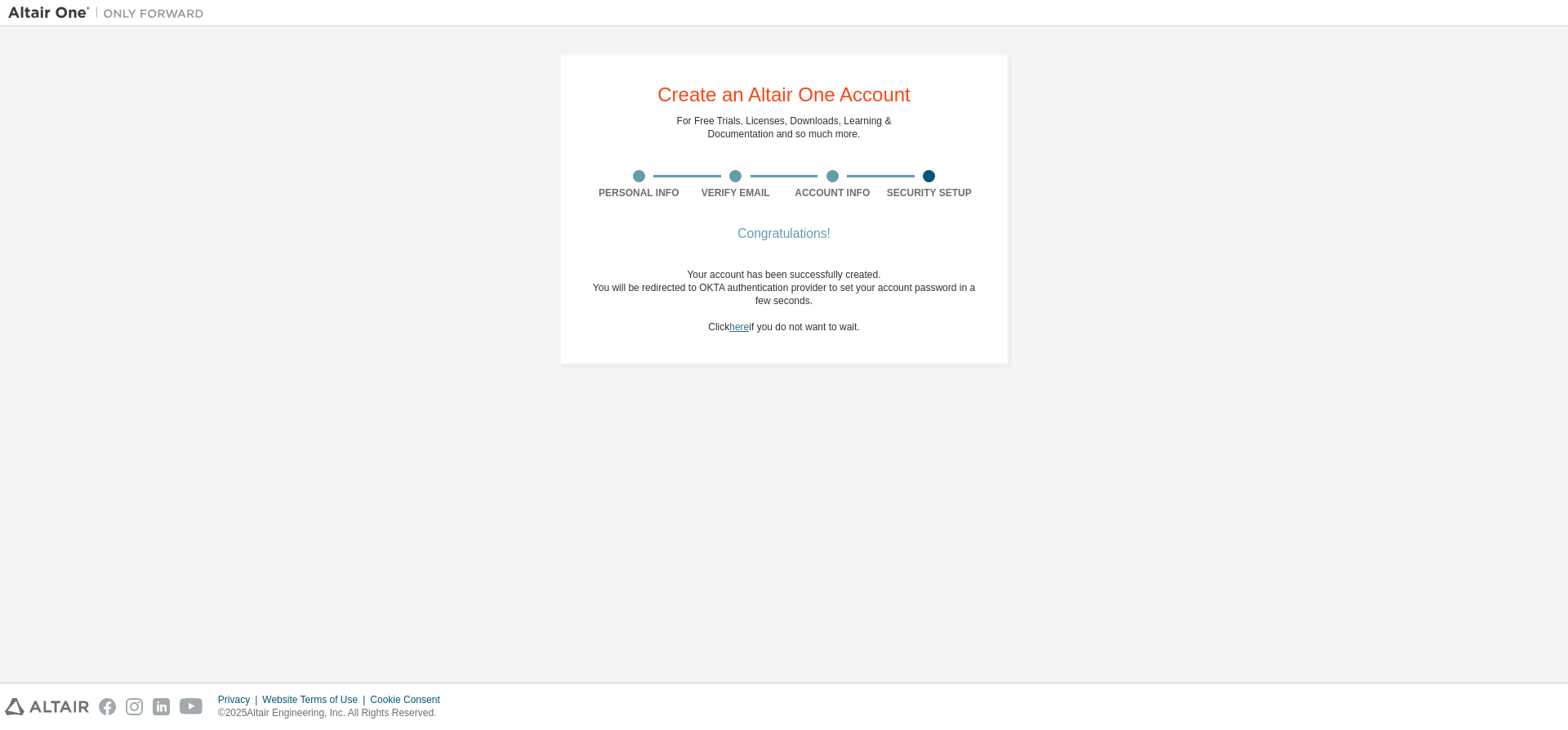
click at [736, 328] on link "here" at bounding box center [739, 326] width 20 height 11
